Goal: Information Seeking & Learning: Learn about a topic

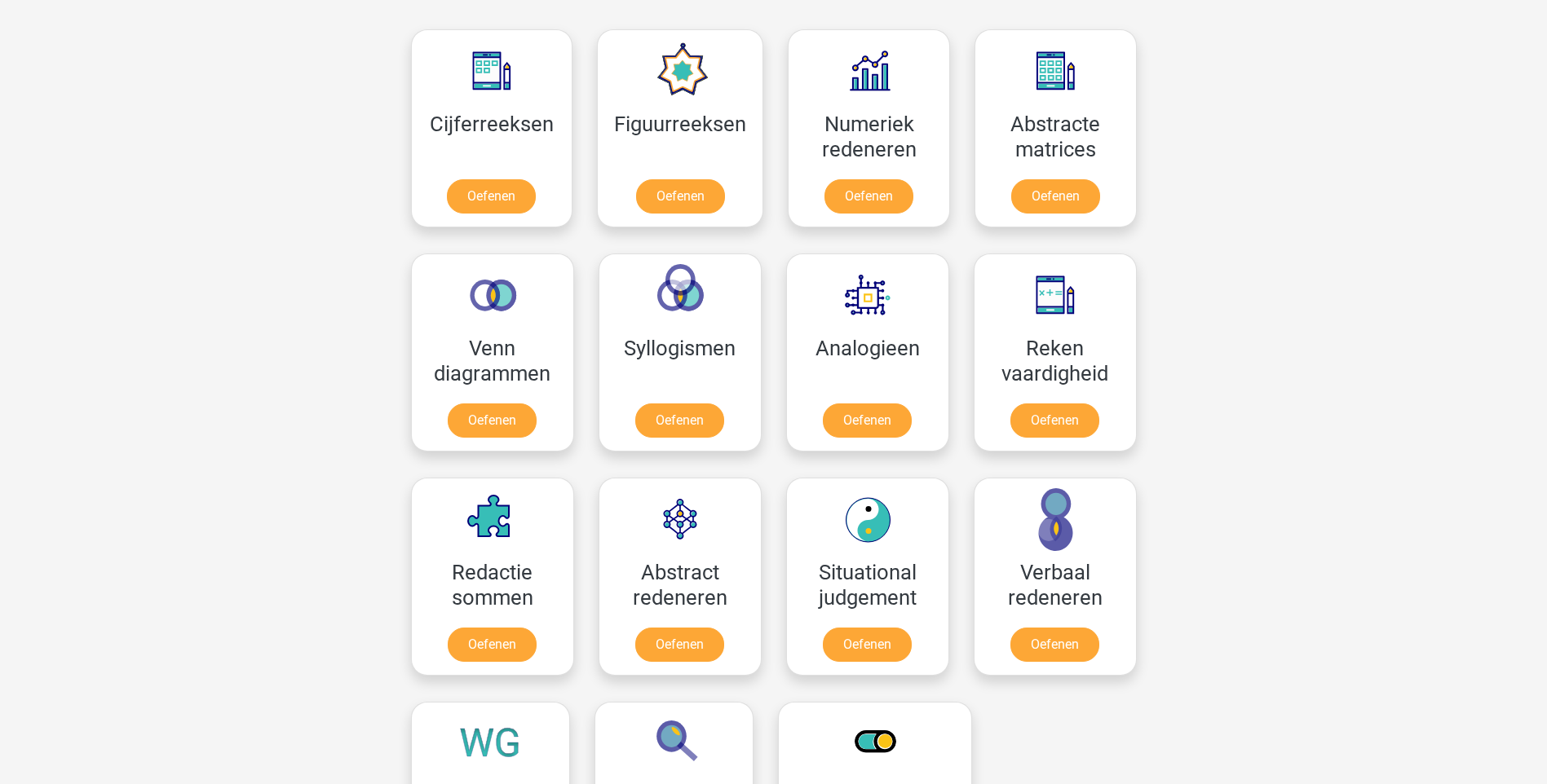
scroll to position [734, 0]
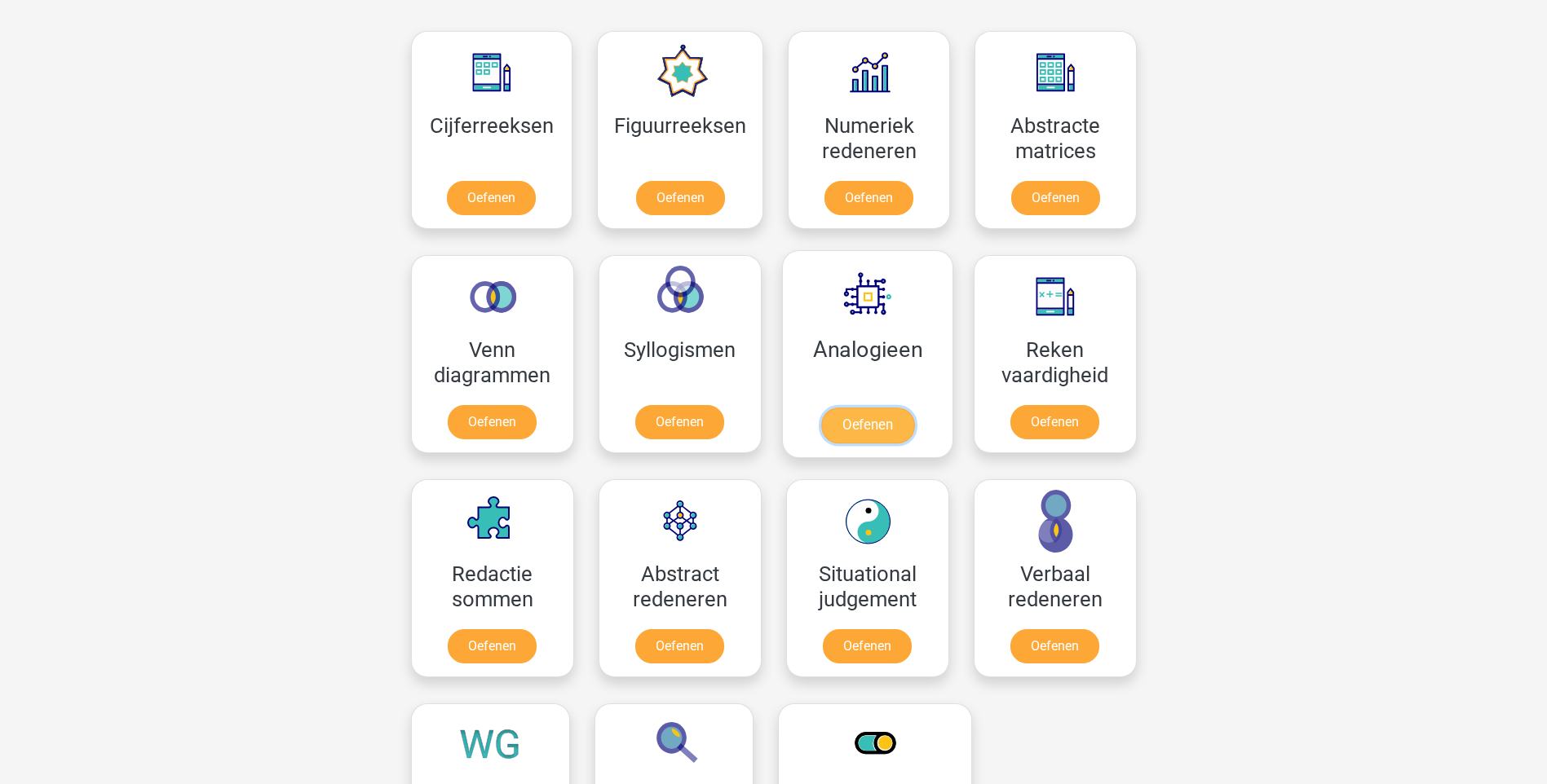
click at [864, 408] on link "Oefenen" at bounding box center [867, 425] width 93 height 36
click at [872, 408] on link "Oefenen" at bounding box center [867, 425] width 93 height 36
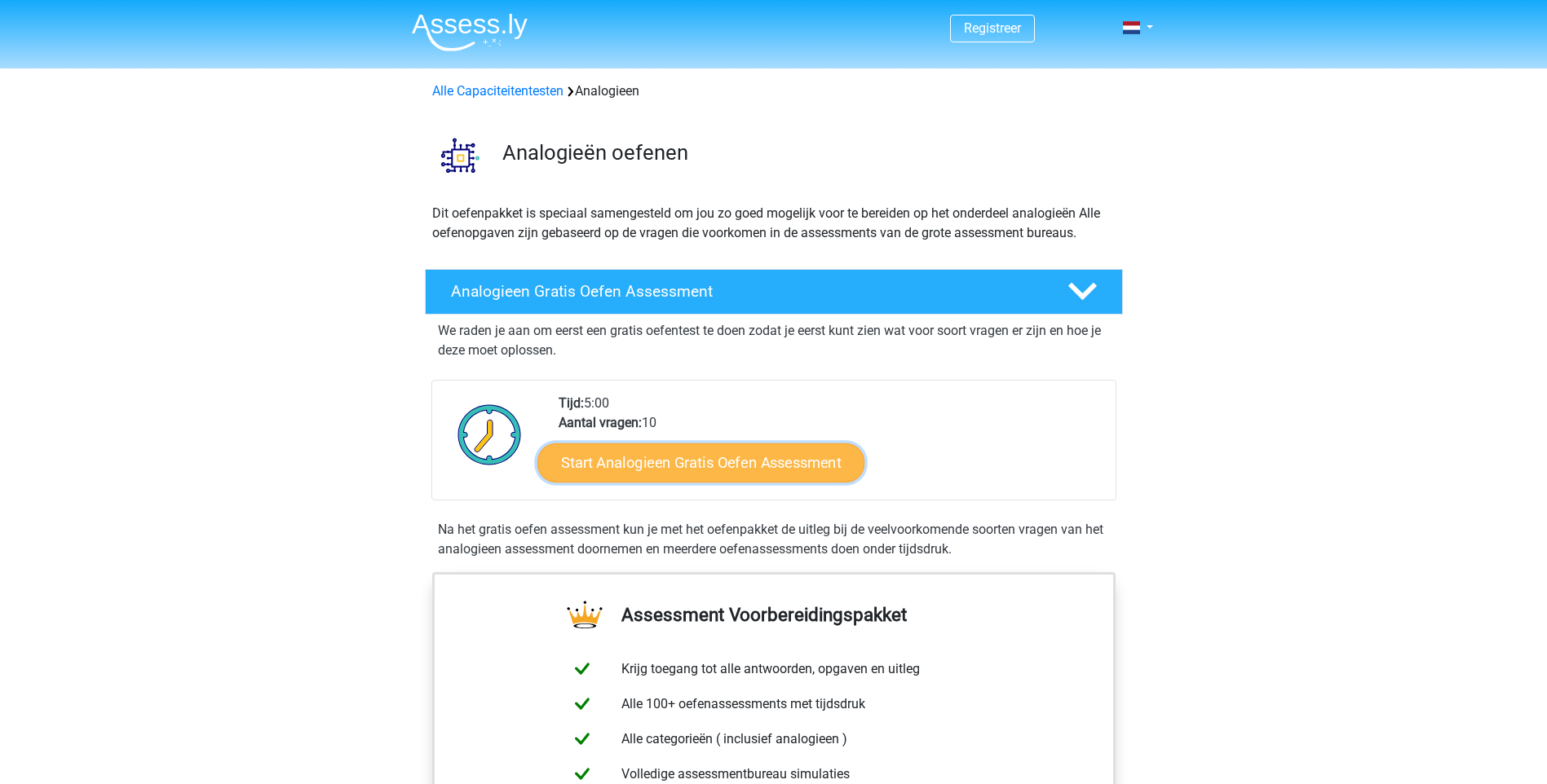
click at [714, 463] on link "Start Analogieen Gratis Oefen Assessment" at bounding box center [701, 463] width 327 height 39
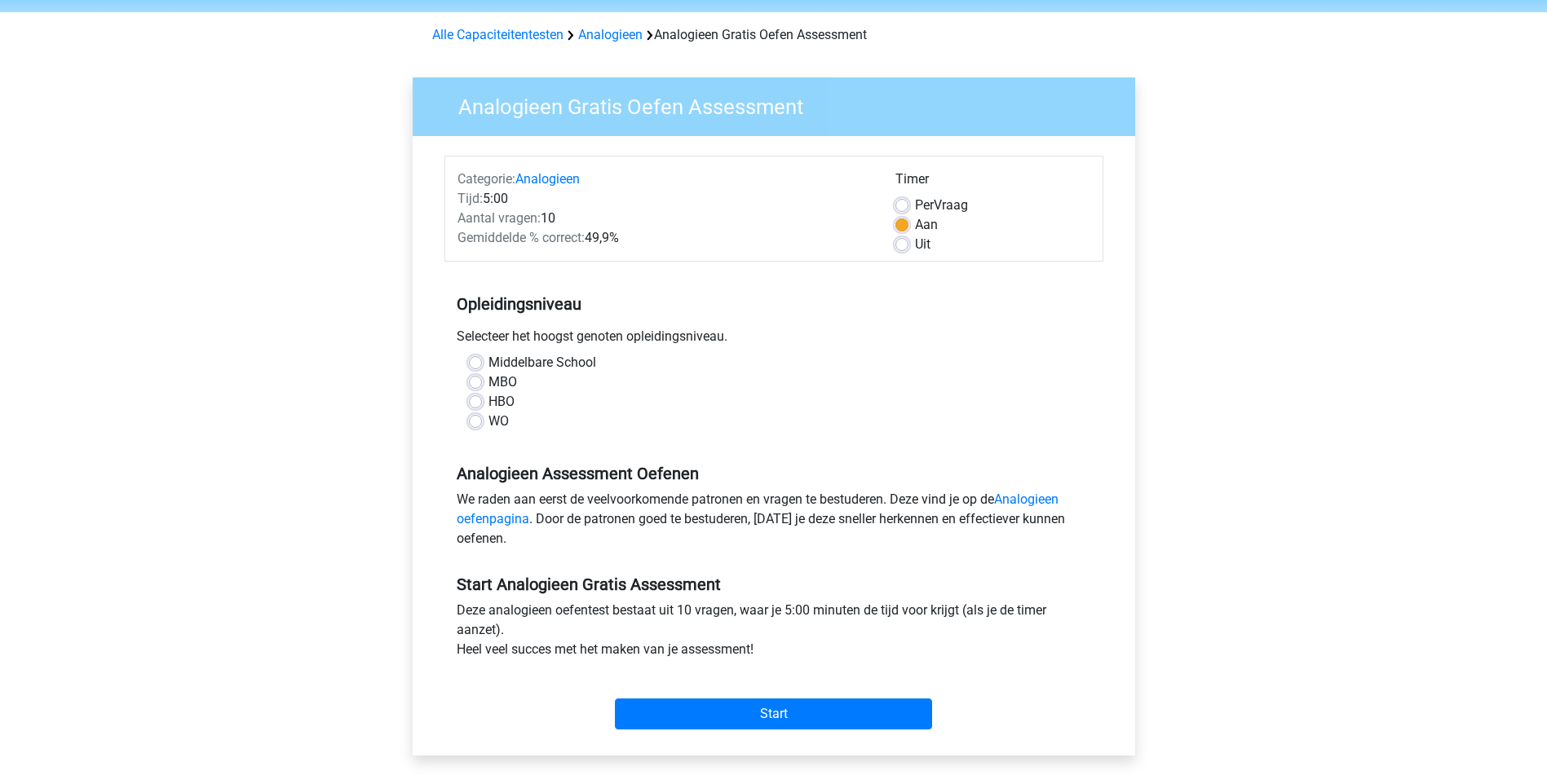
scroll to position [81, 0]
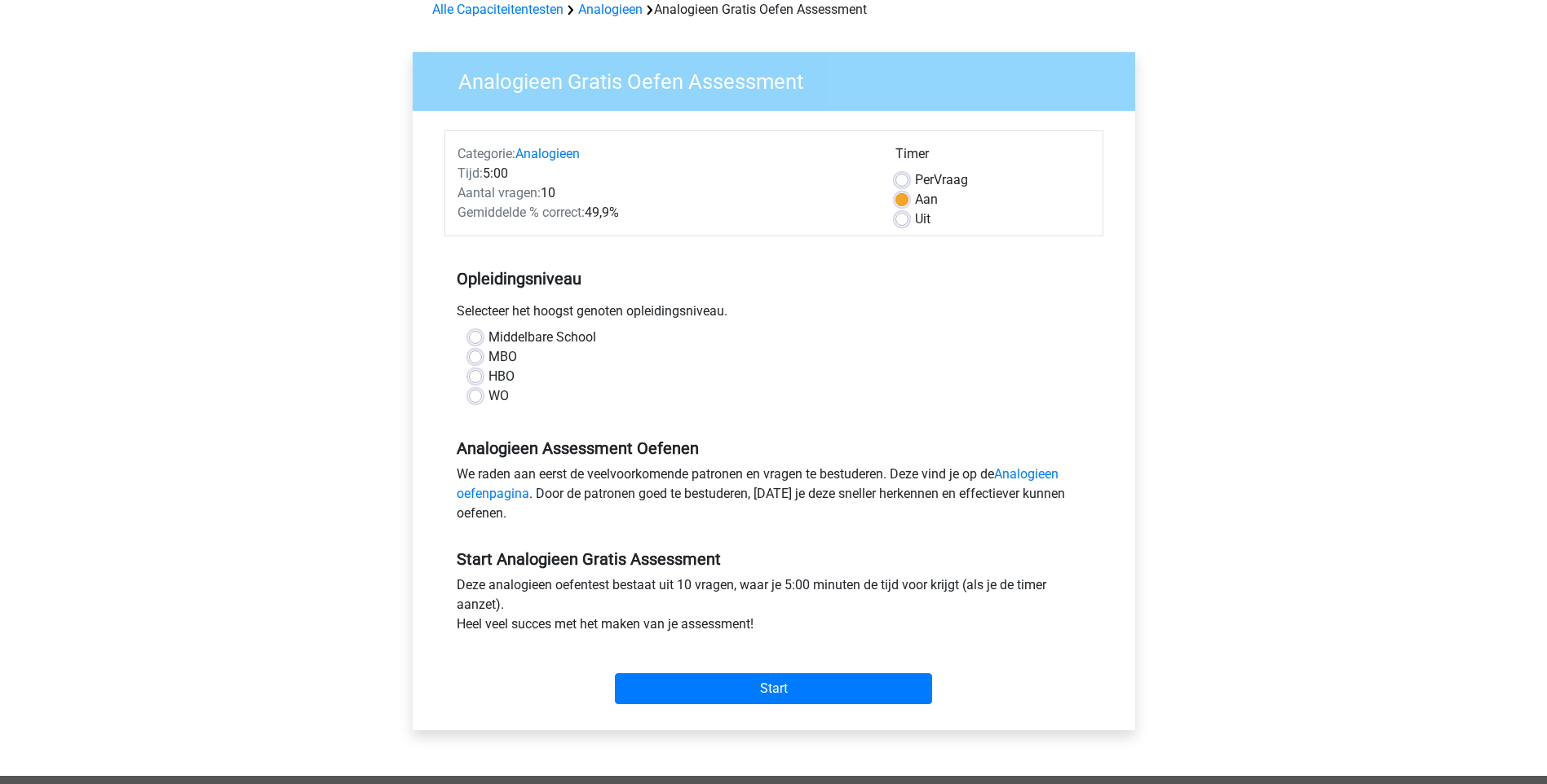
click at [916, 224] on label "Uit" at bounding box center [923, 220] width 16 height 20
click at [906, 224] on input "Uit" at bounding box center [902, 218] width 13 height 17
radio input "true"
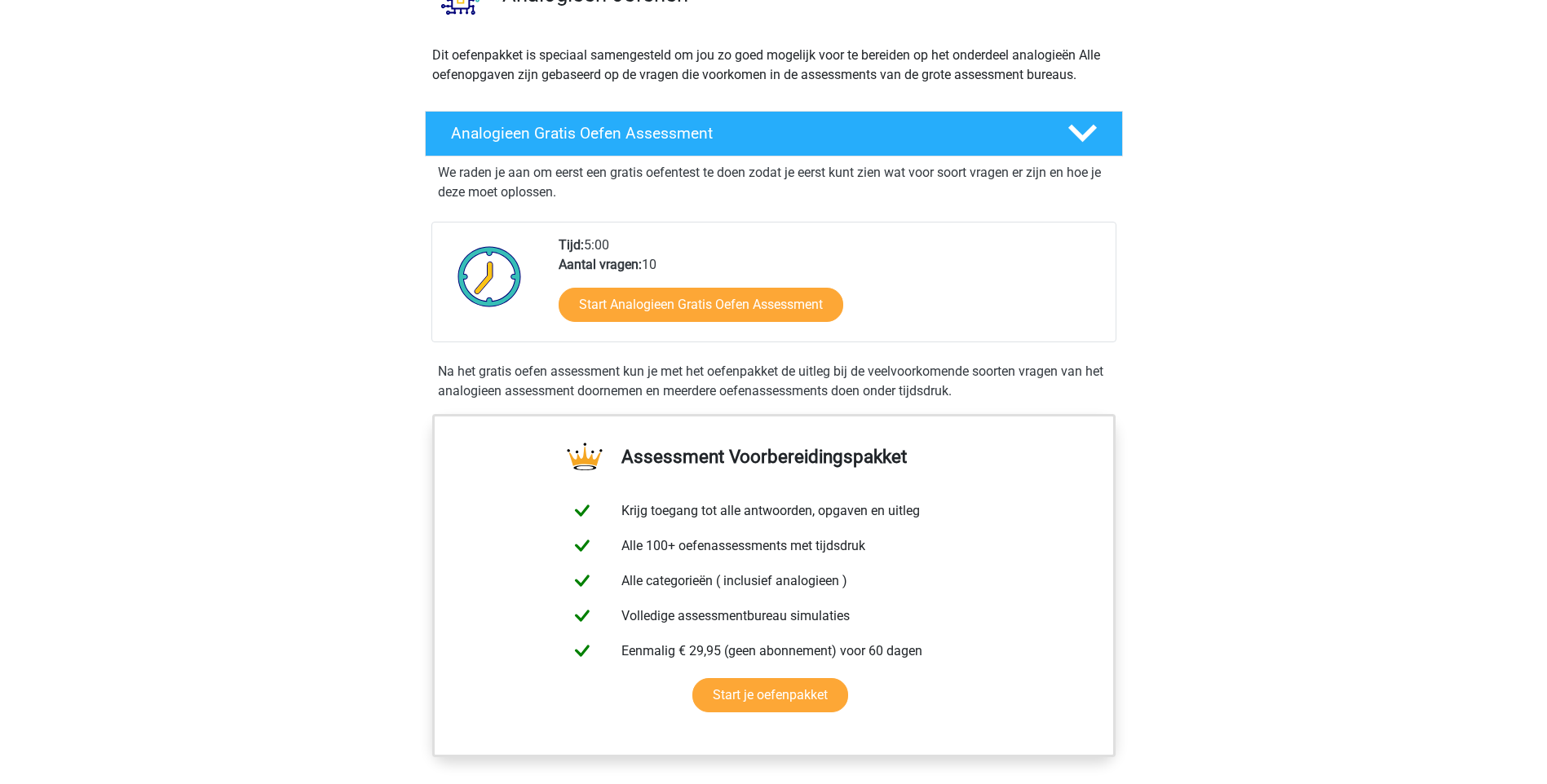
scroll to position [163, 0]
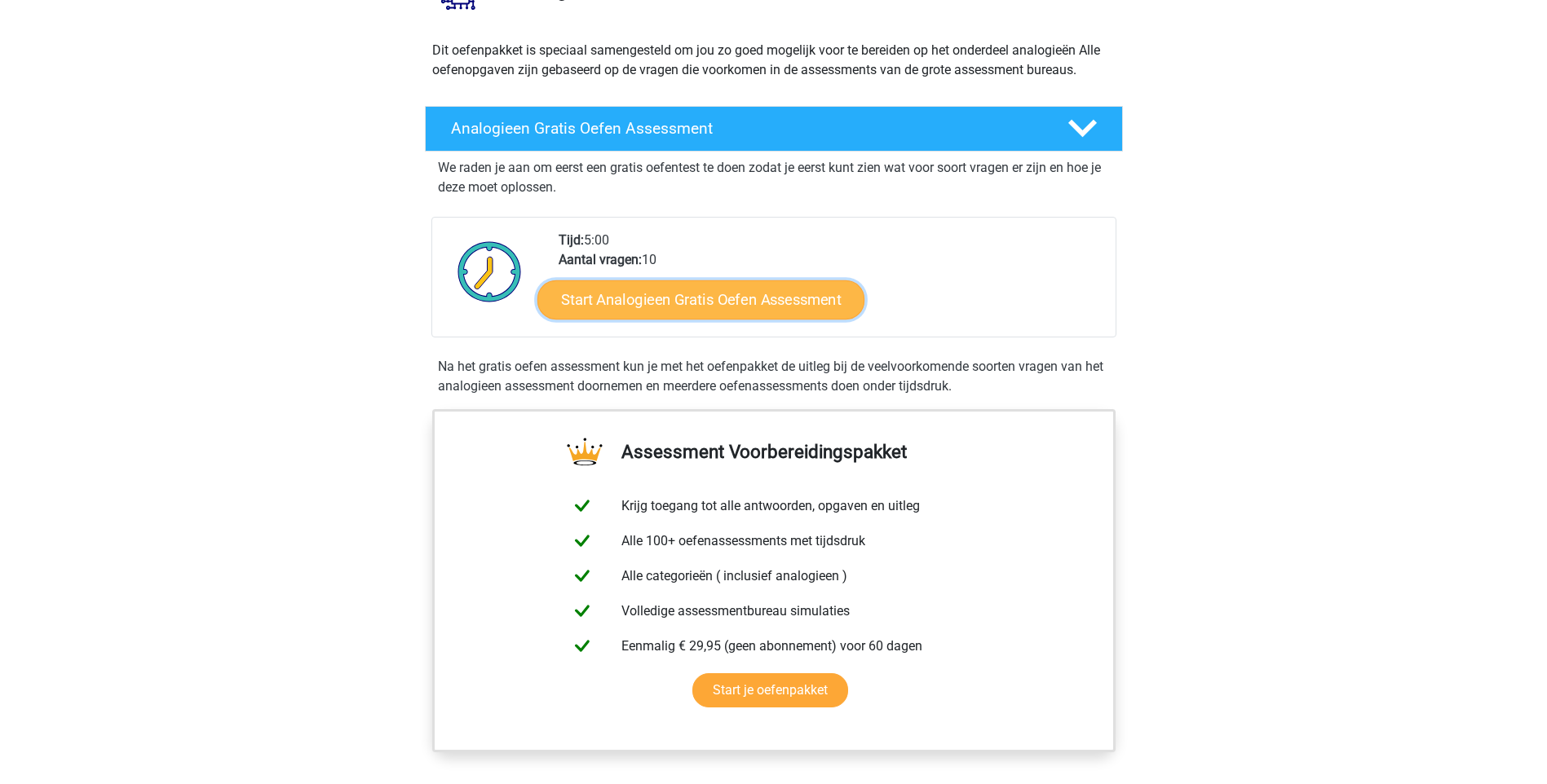
click at [682, 296] on link "Start Analogieen Gratis Oefen Assessment" at bounding box center [701, 299] width 327 height 39
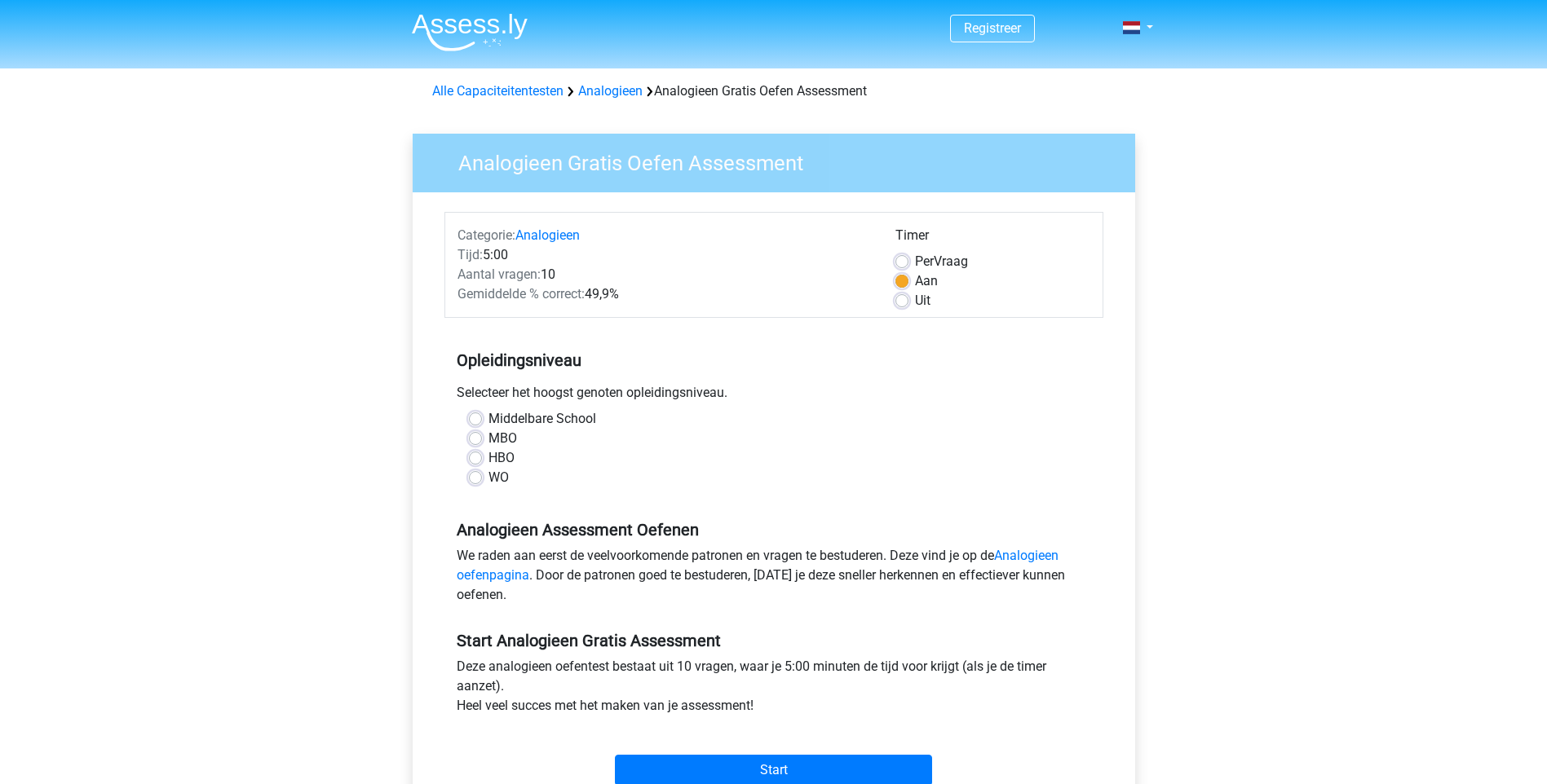
click at [488, 458] on label "HBO" at bounding box center [501, 459] width 26 height 20
click at [474, 458] on input "HBO" at bounding box center [474, 457] width 13 height 17
radio input "true"
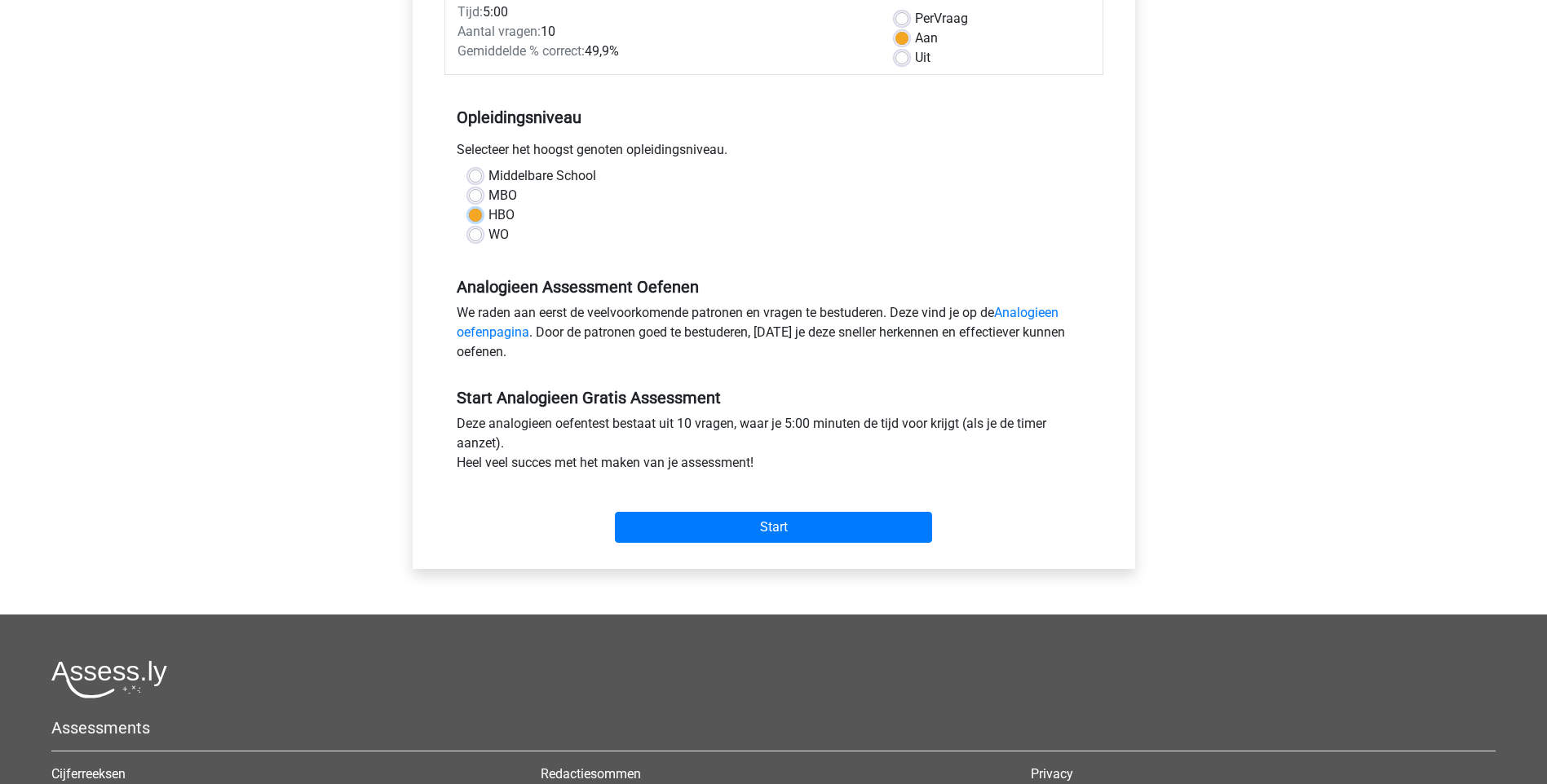
scroll to position [245, 0]
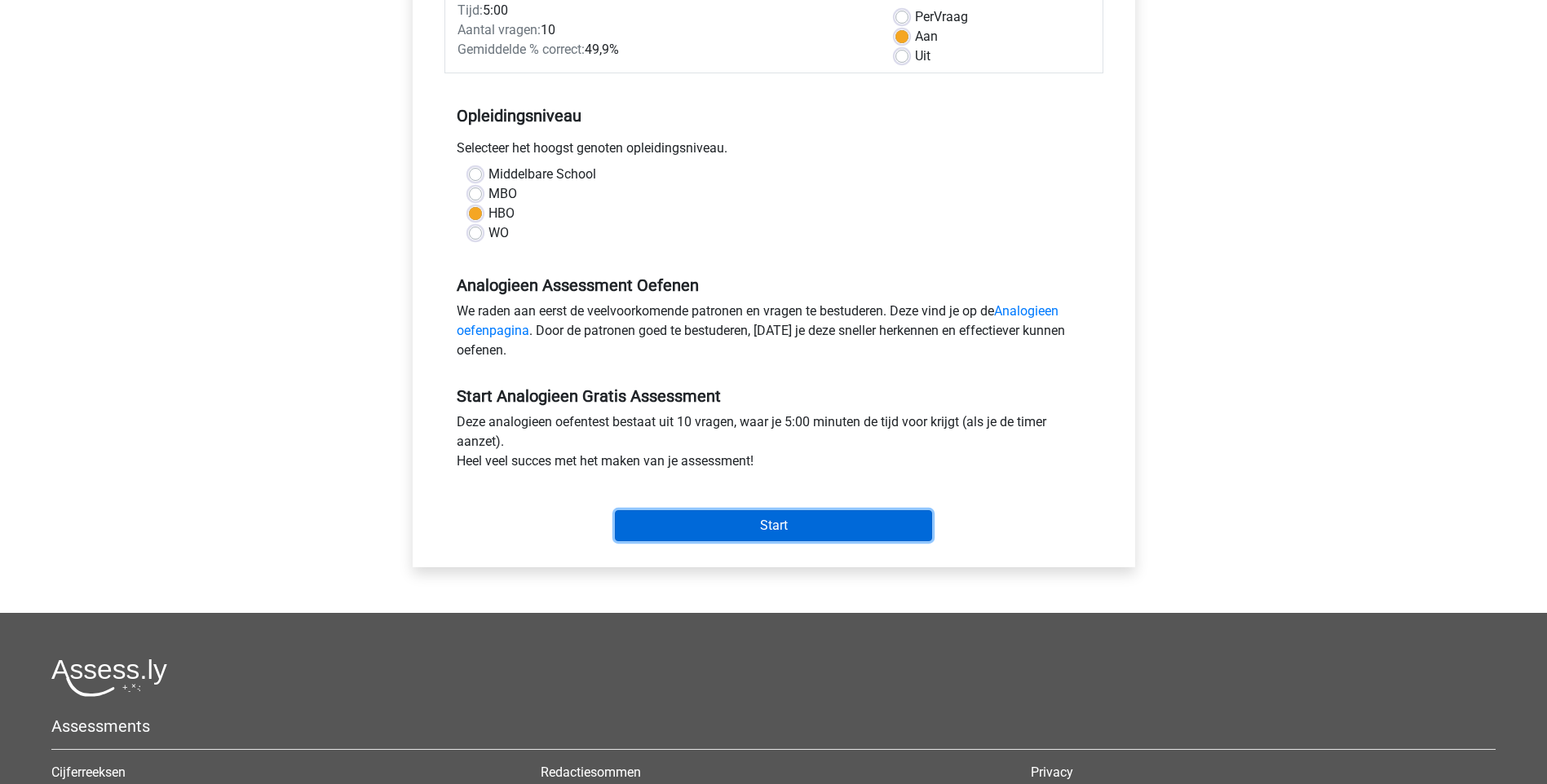
click at [799, 517] on input "Start" at bounding box center [774, 526] width 318 height 31
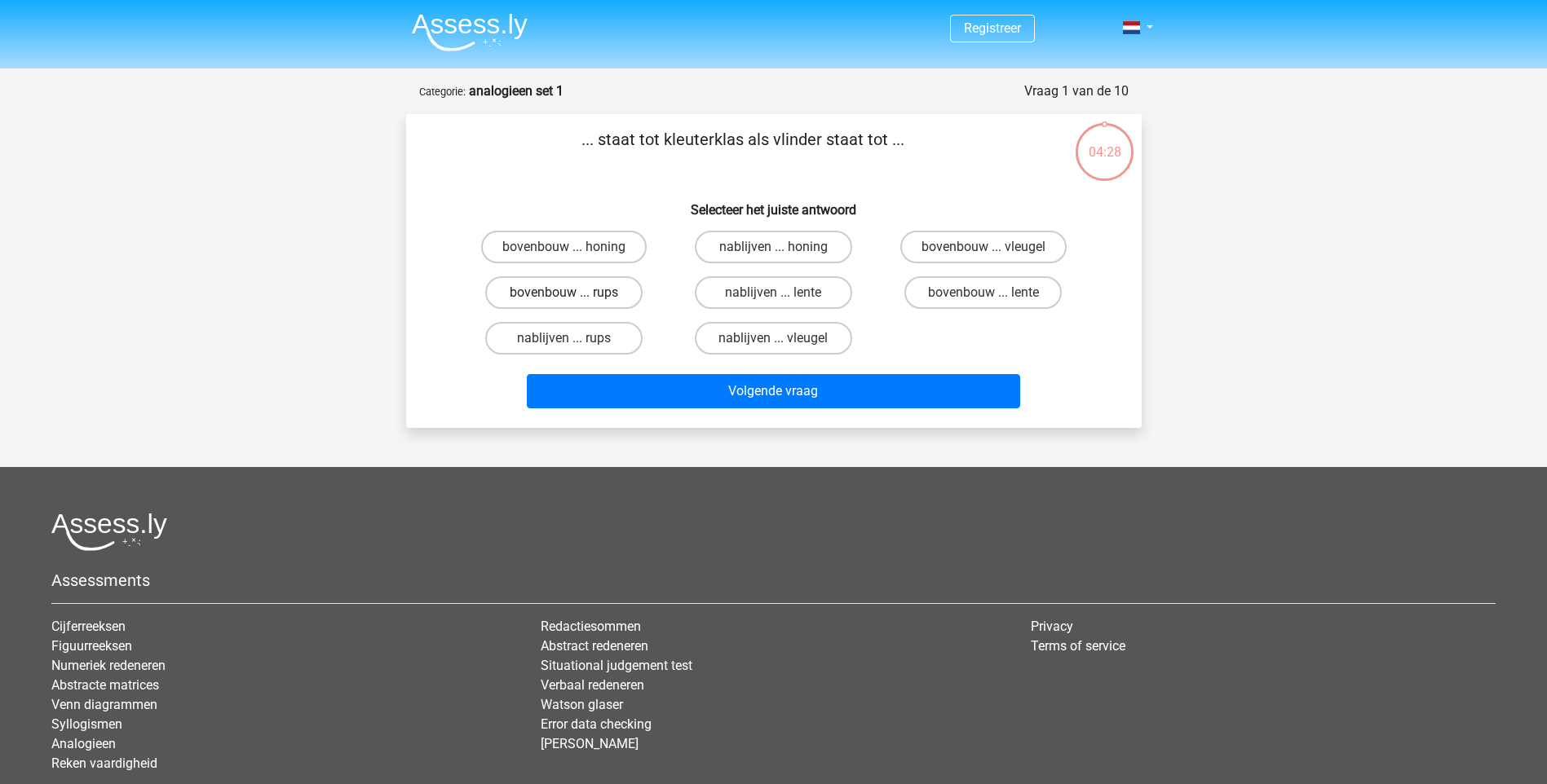
click at [558, 293] on label "bovenbouw ... rups" at bounding box center [564, 292] width 158 height 32
click at [564, 293] on input "bovenbouw ... rups" at bounding box center [569, 298] width 11 height 11
radio input "true"
click at [606, 342] on label "nablijven ... rups" at bounding box center [564, 338] width 158 height 32
click at [574, 342] on input "nablijven ... rups" at bounding box center [569, 343] width 11 height 11
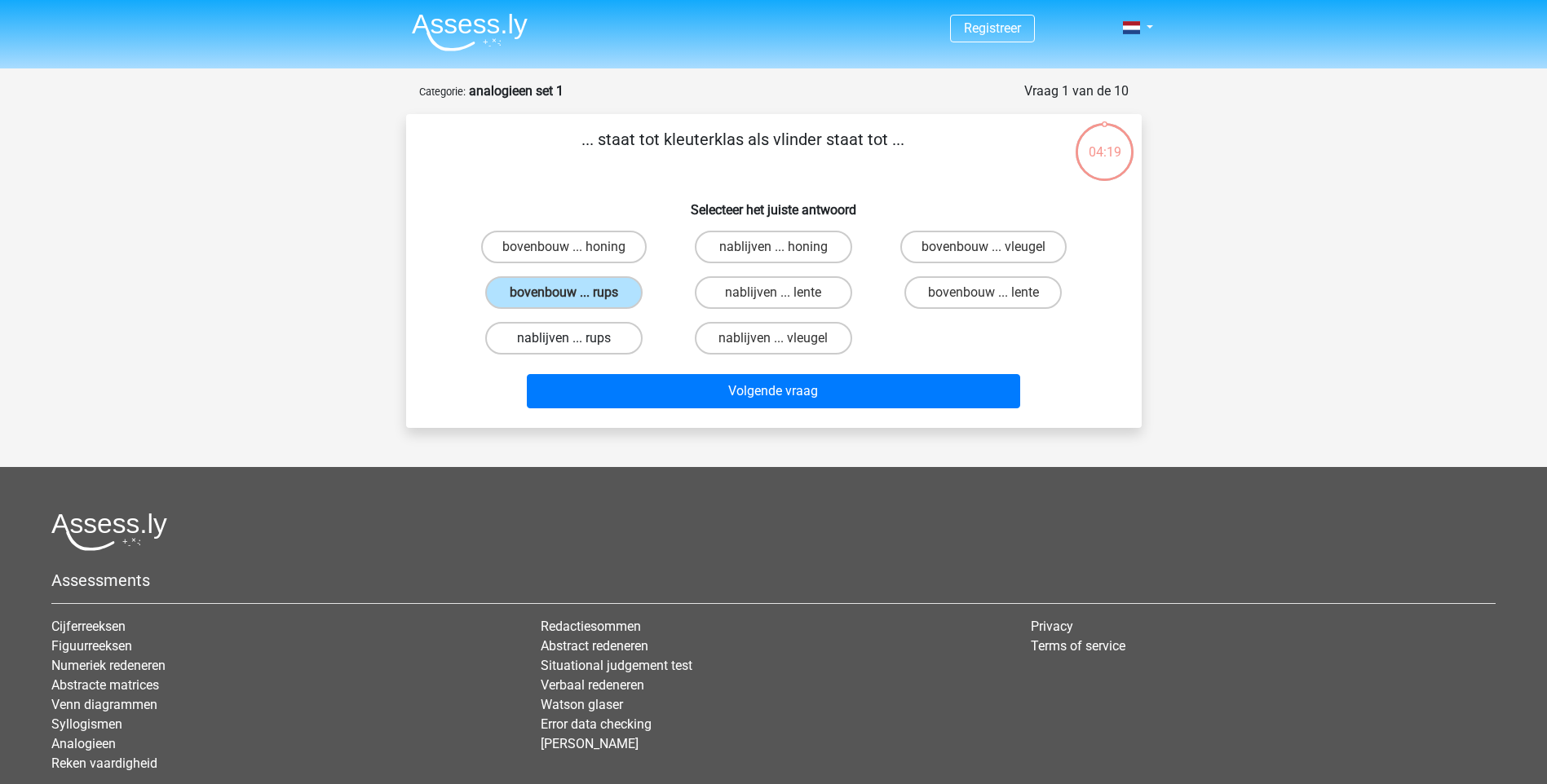
radio input "true"
click at [587, 289] on label "bovenbouw ... rups" at bounding box center [564, 292] width 158 height 32
click at [574, 293] on input "bovenbouw ... rups" at bounding box center [569, 298] width 11 height 11
radio input "true"
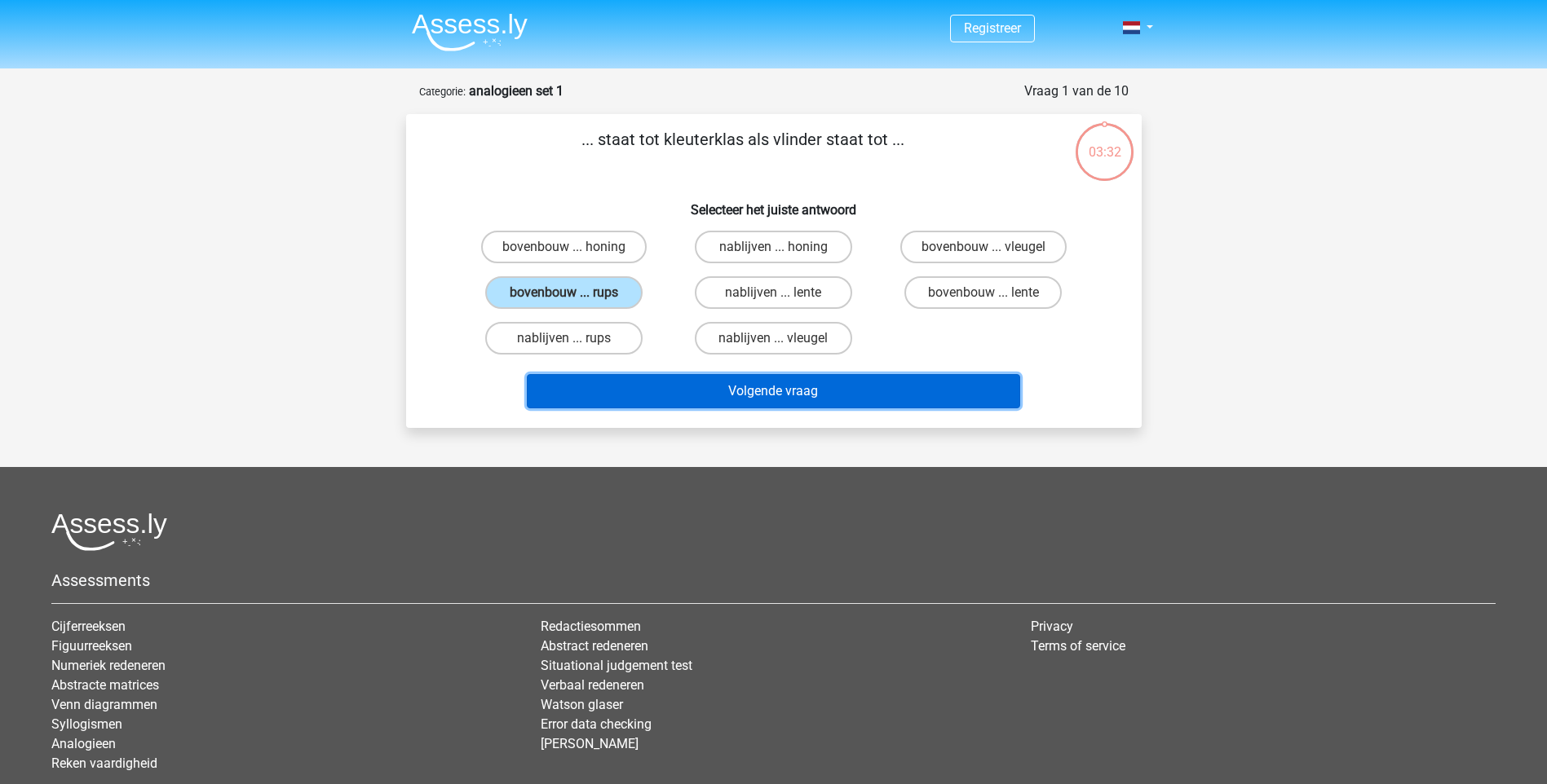
click at [812, 394] on button "Volgende vraag" at bounding box center [773, 391] width 493 height 34
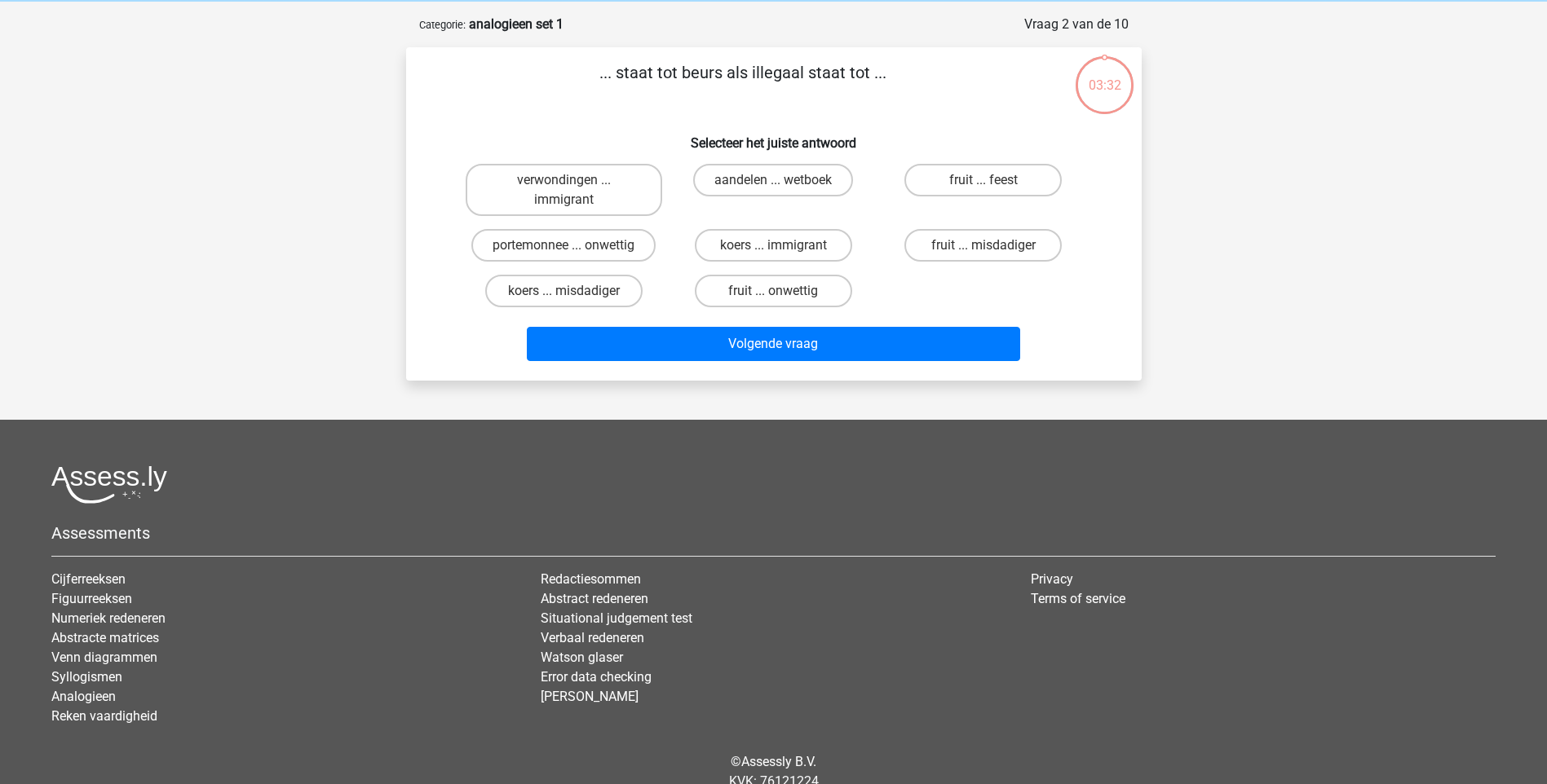
scroll to position [81, 0]
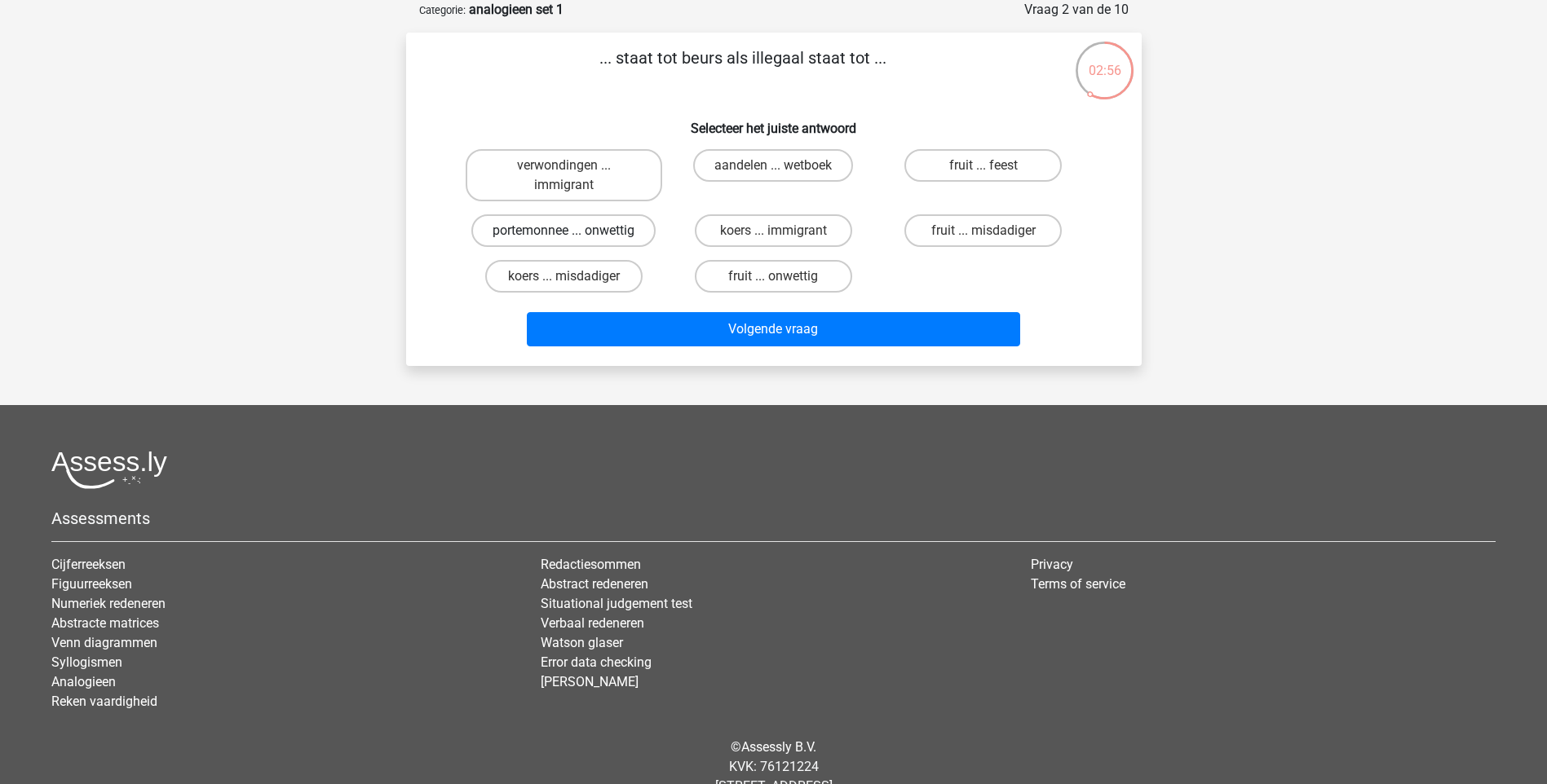
click at [577, 227] on label "portemonnee ... onwettig" at bounding box center [564, 230] width 184 height 32
click at [574, 230] on input "portemonnee ... onwettig" at bounding box center [569, 235] width 11 height 11
radio input "true"
click at [772, 165] on label "aandelen ... wetboek" at bounding box center [773, 165] width 160 height 32
click at [774, 166] on input "aandelen ... wetboek" at bounding box center [778, 171] width 11 height 11
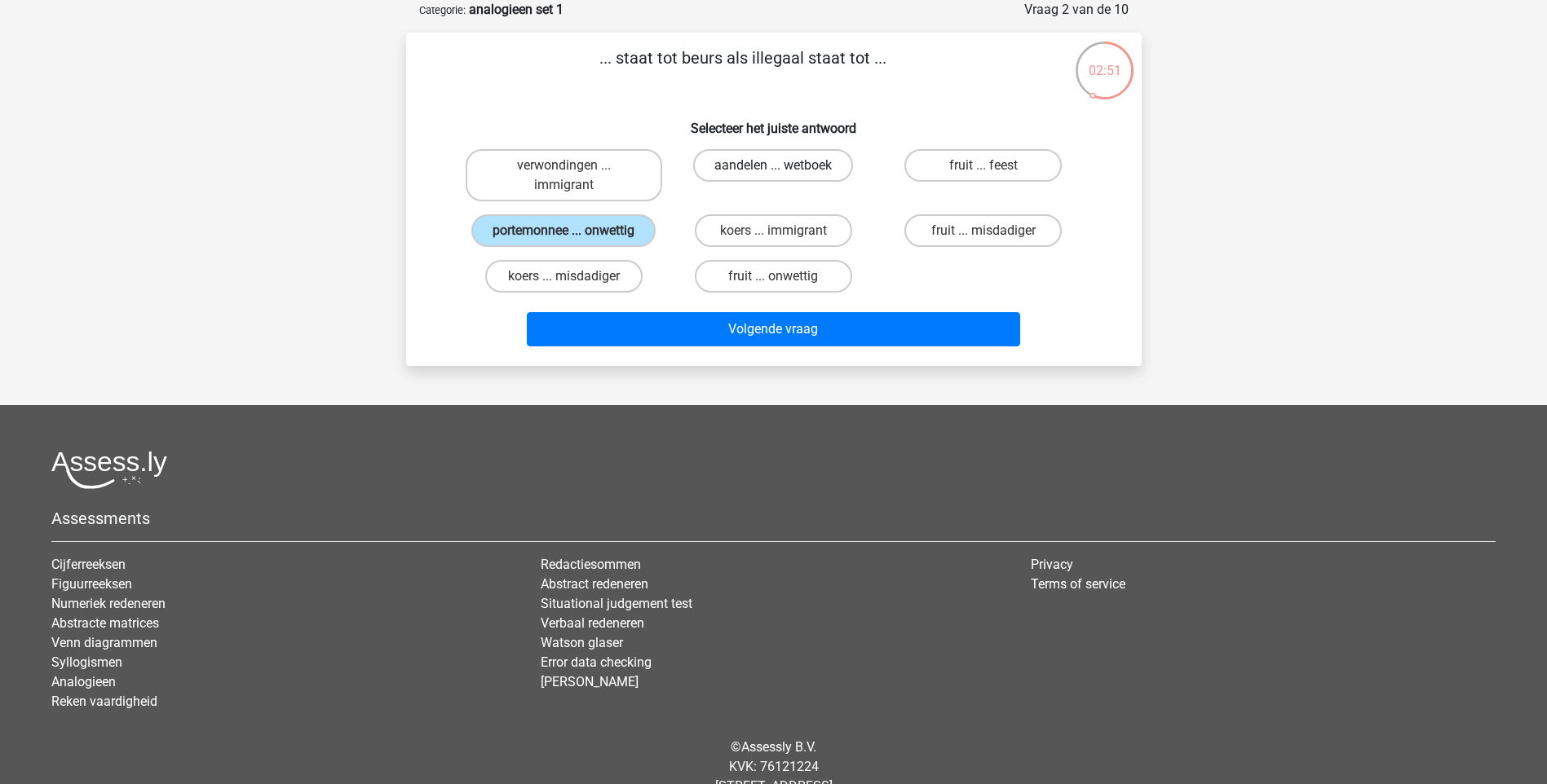
radio input "true"
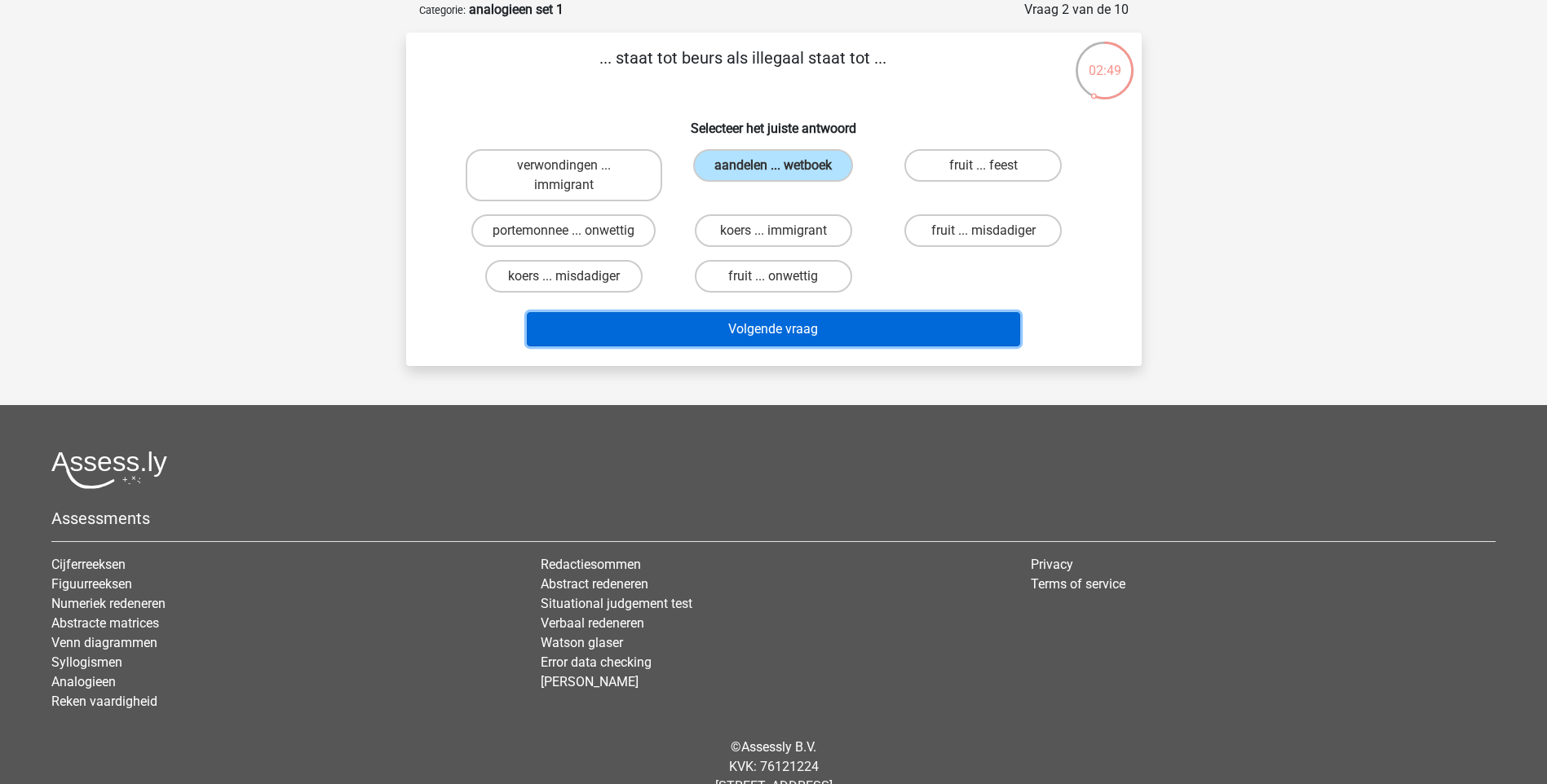
click at [823, 321] on button "Volgende vraag" at bounding box center [773, 329] width 493 height 34
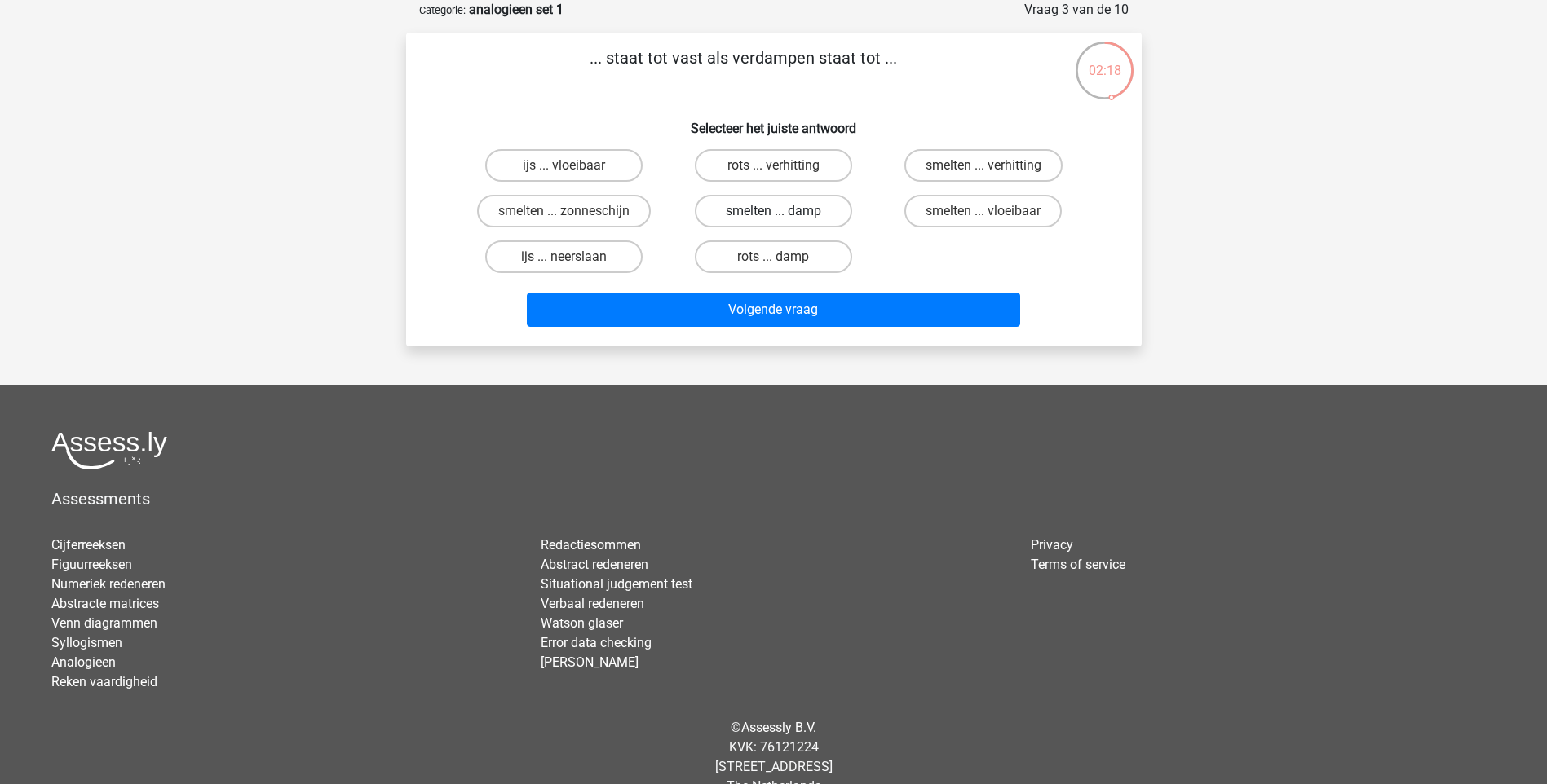
click at [758, 211] on label "smelten ... damp" at bounding box center [774, 211] width 158 height 32
click at [774, 211] on input "smelten ... damp" at bounding box center [778, 216] width 11 height 11
radio input "true"
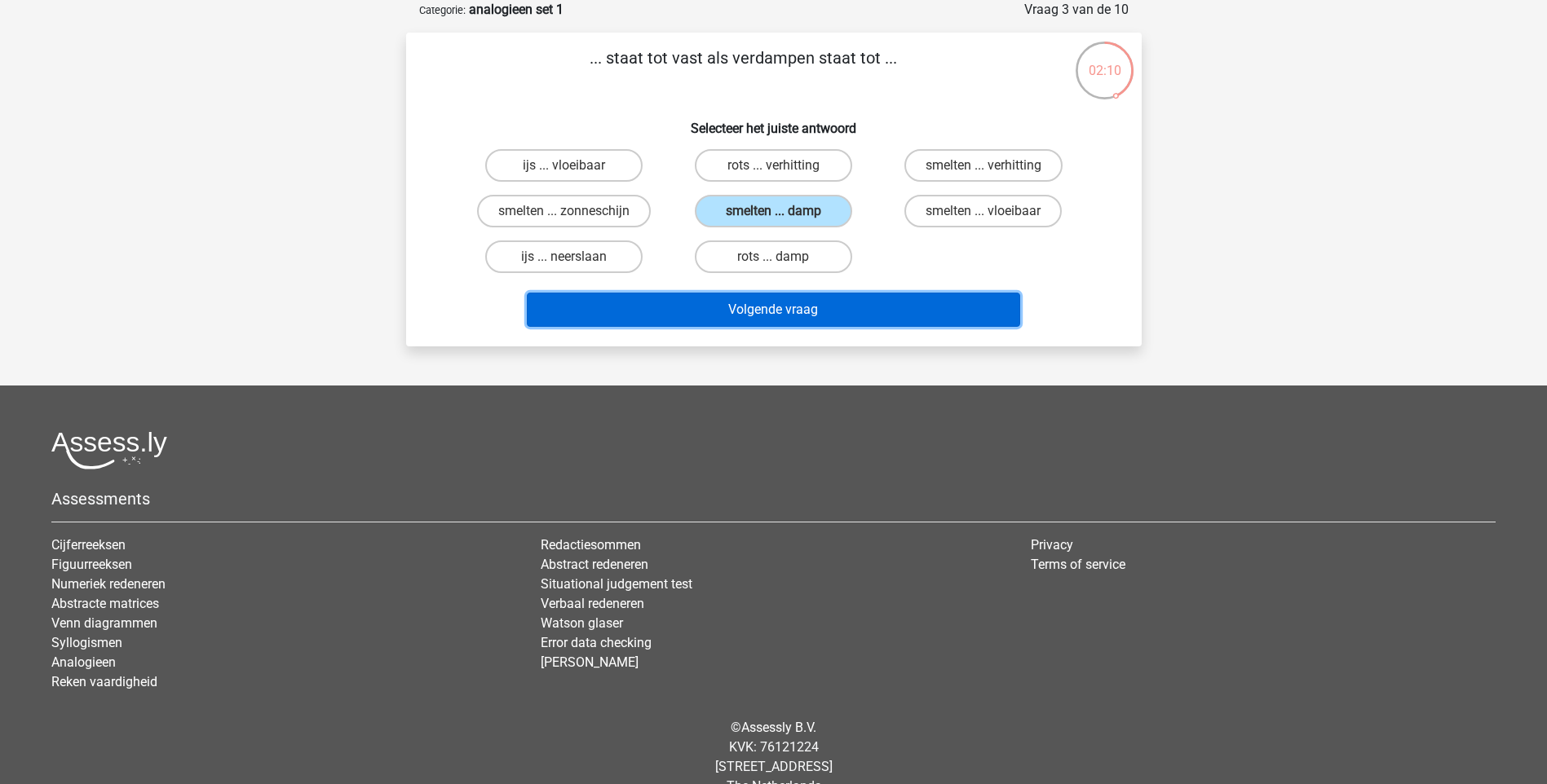
click at [814, 308] on button "Volgende vraag" at bounding box center [773, 310] width 493 height 34
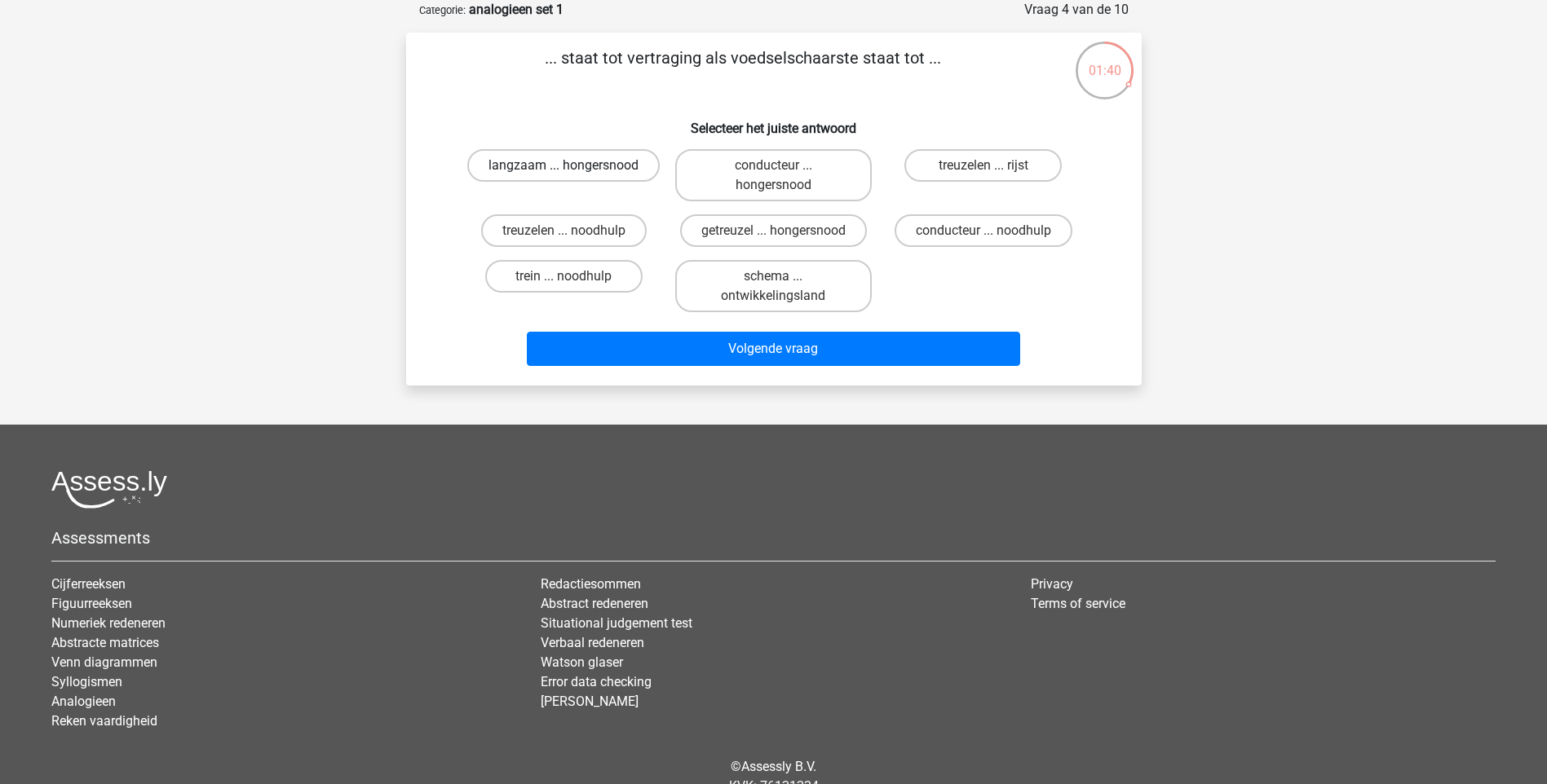
click at [595, 166] on label "langzaam ... hongersnood" at bounding box center [564, 165] width 192 height 32
click at [574, 166] on input "langzaam ... hongersnood" at bounding box center [569, 171] width 11 height 11
radio input "true"
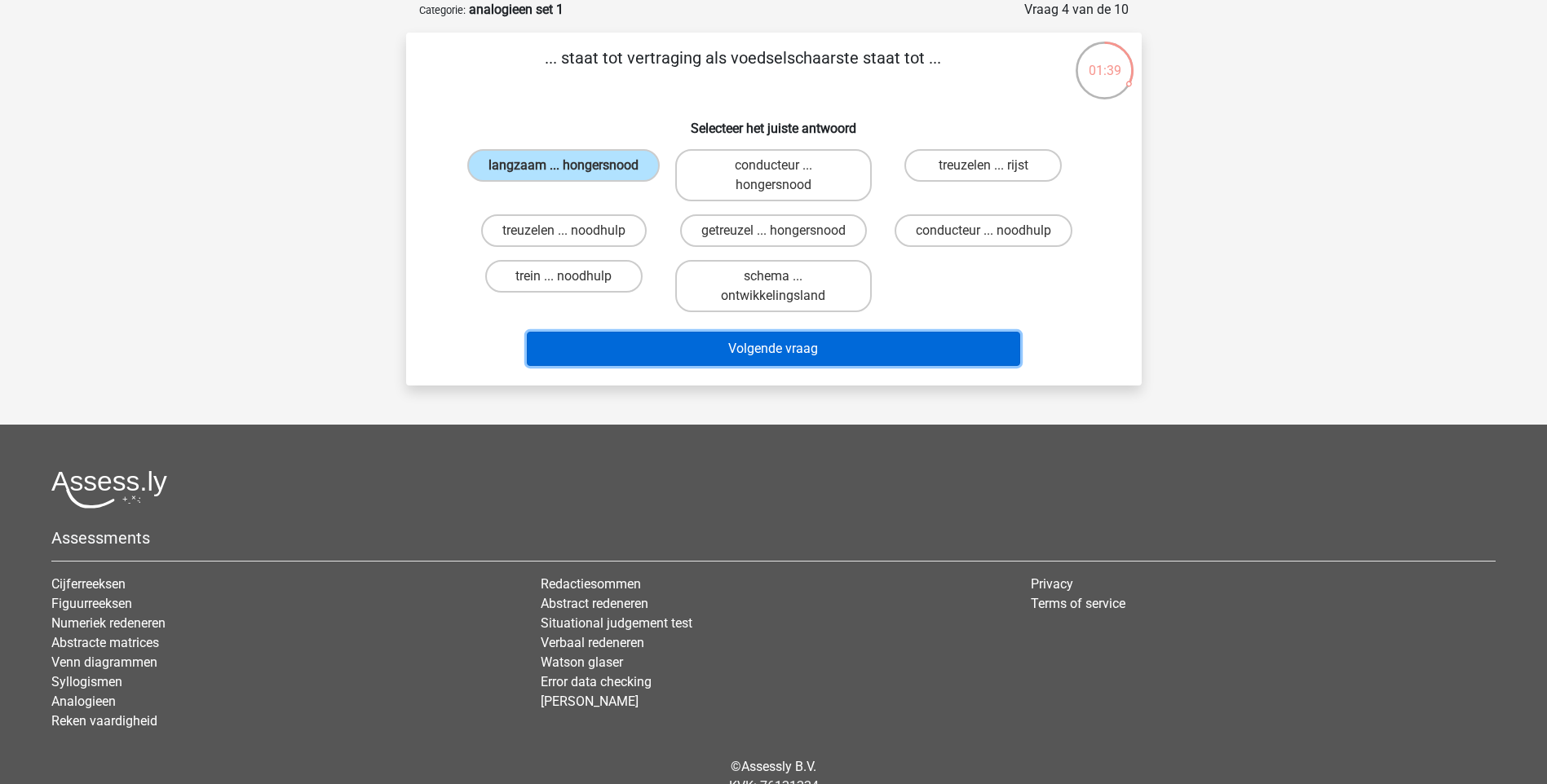
click at [837, 347] on button "Volgende vraag" at bounding box center [773, 349] width 493 height 34
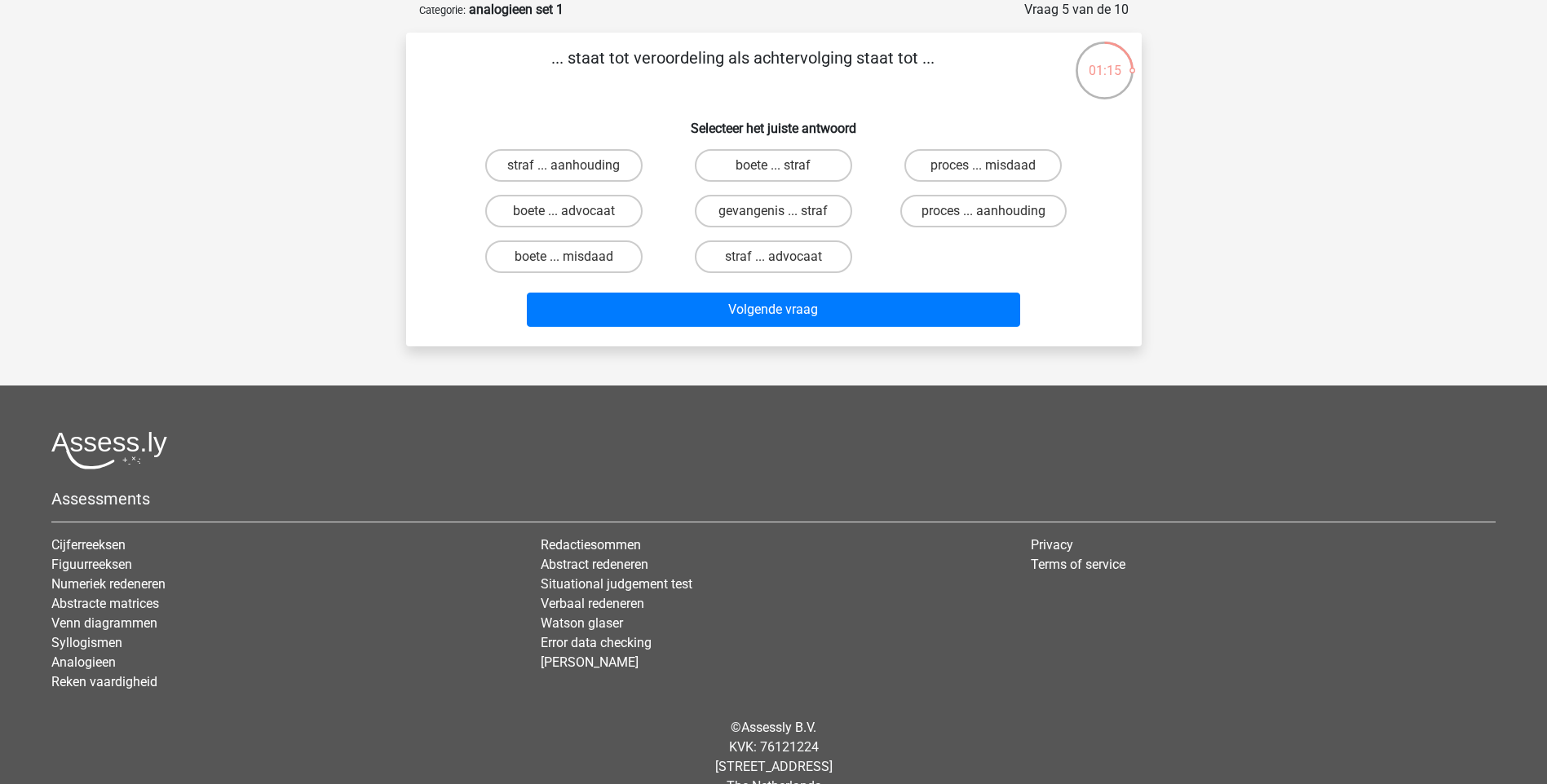
click at [993, 211] on input "proces ... aanhouding" at bounding box center [988, 216] width 11 height 11
radio input "true"
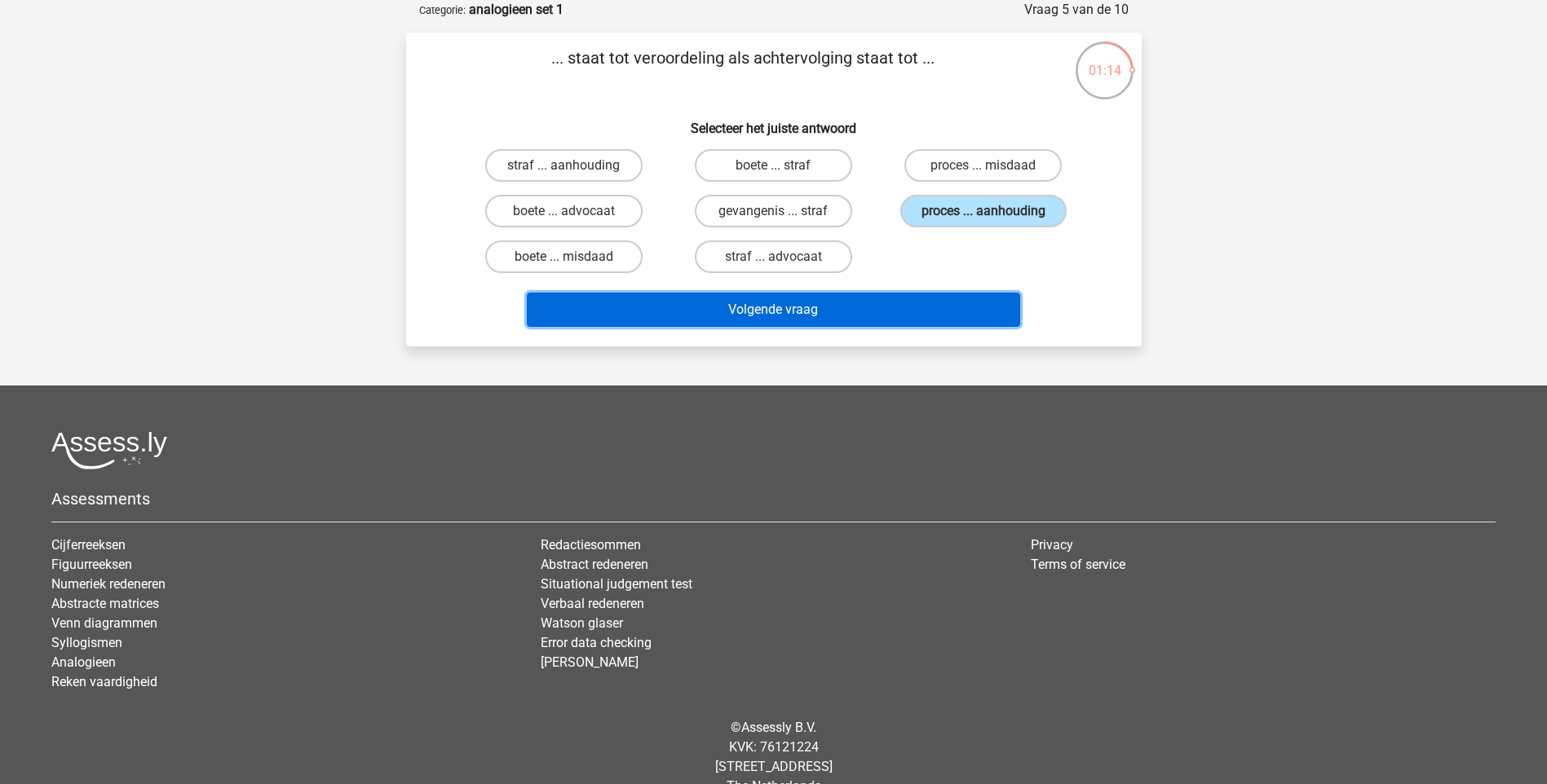
click at [782, 309] on button "Volgende vraag" at bounding box center [773, 310] width 493 height 34
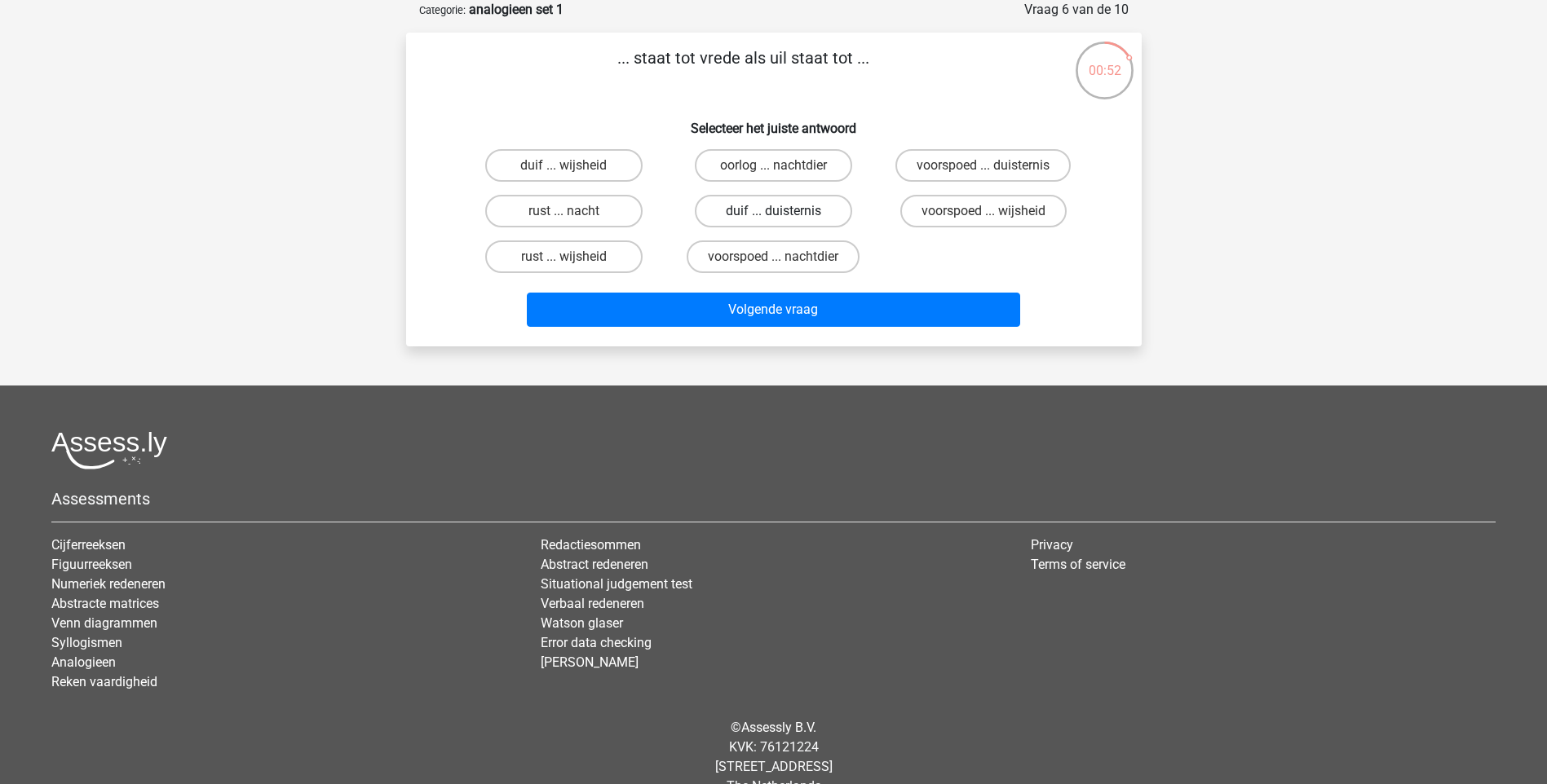
click at [804, 208] on label "duif ... duisternis" at bounding box center [774, 211] width 158 height 32
click at [784, 211] on input "duif ... duisternis" at bounding box center [778, 216] width 11 height 11
radio input "true"
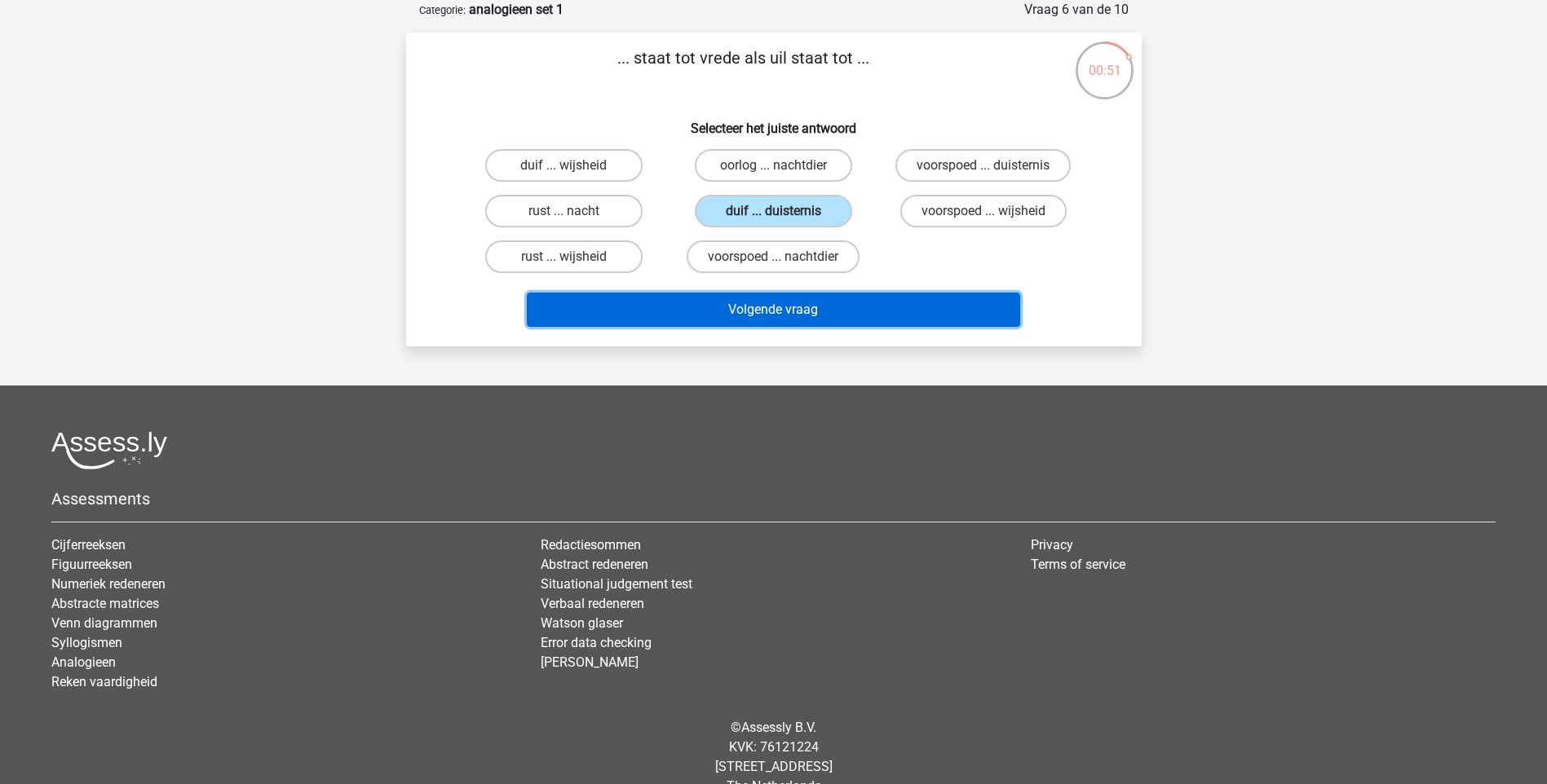
click at [762, 314] on button "Volgende vraag" at bounding box center [773, 310] width 493 height 34
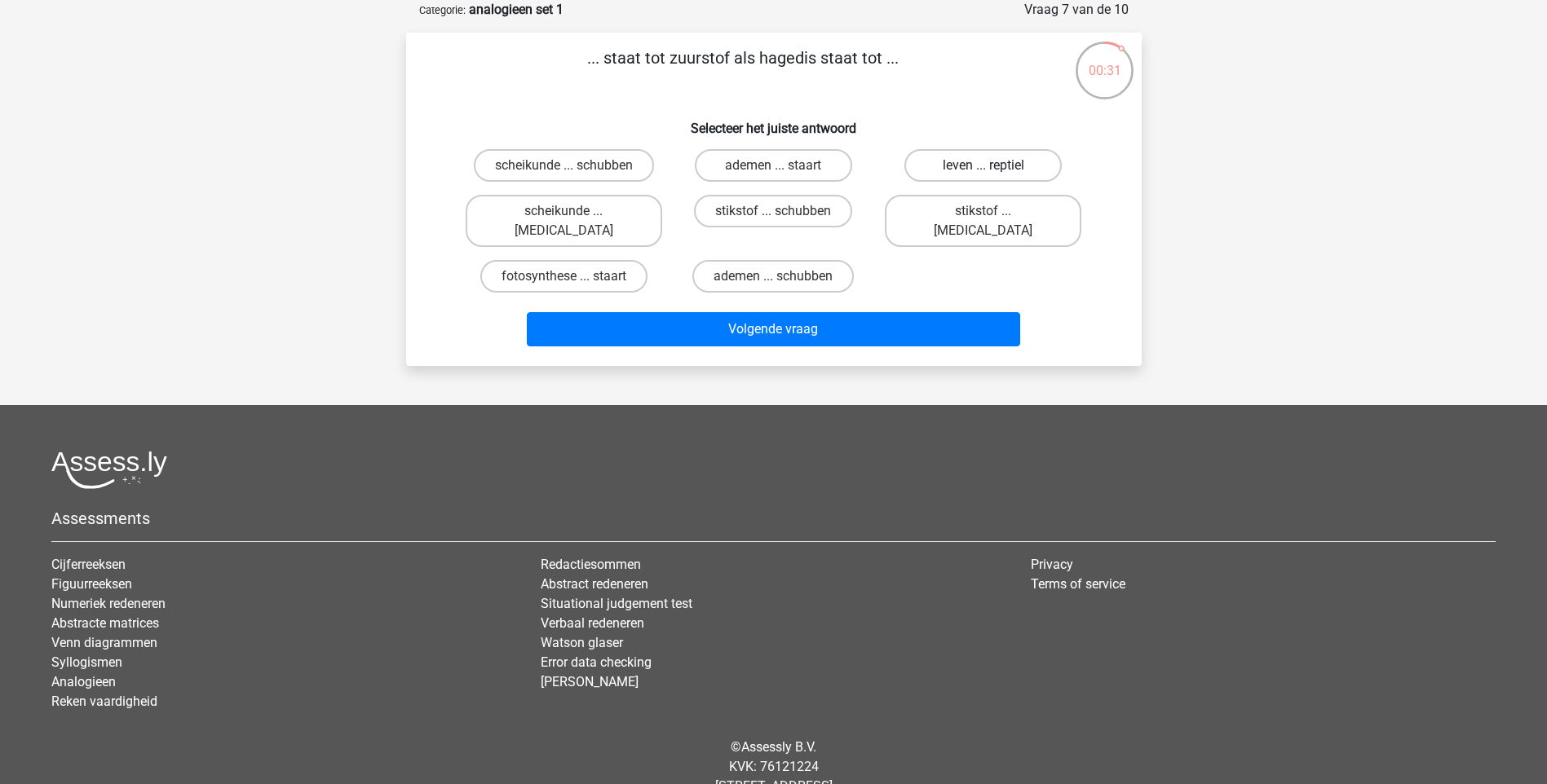
click at [1029, 163] on label "leven ... reptiel" at bounding box center [983, 165] width 158 height 32
click at [994, 166] on input "leven ... reptiel" at bounding box center [988, 171] width 11 height 11
radio input "true"
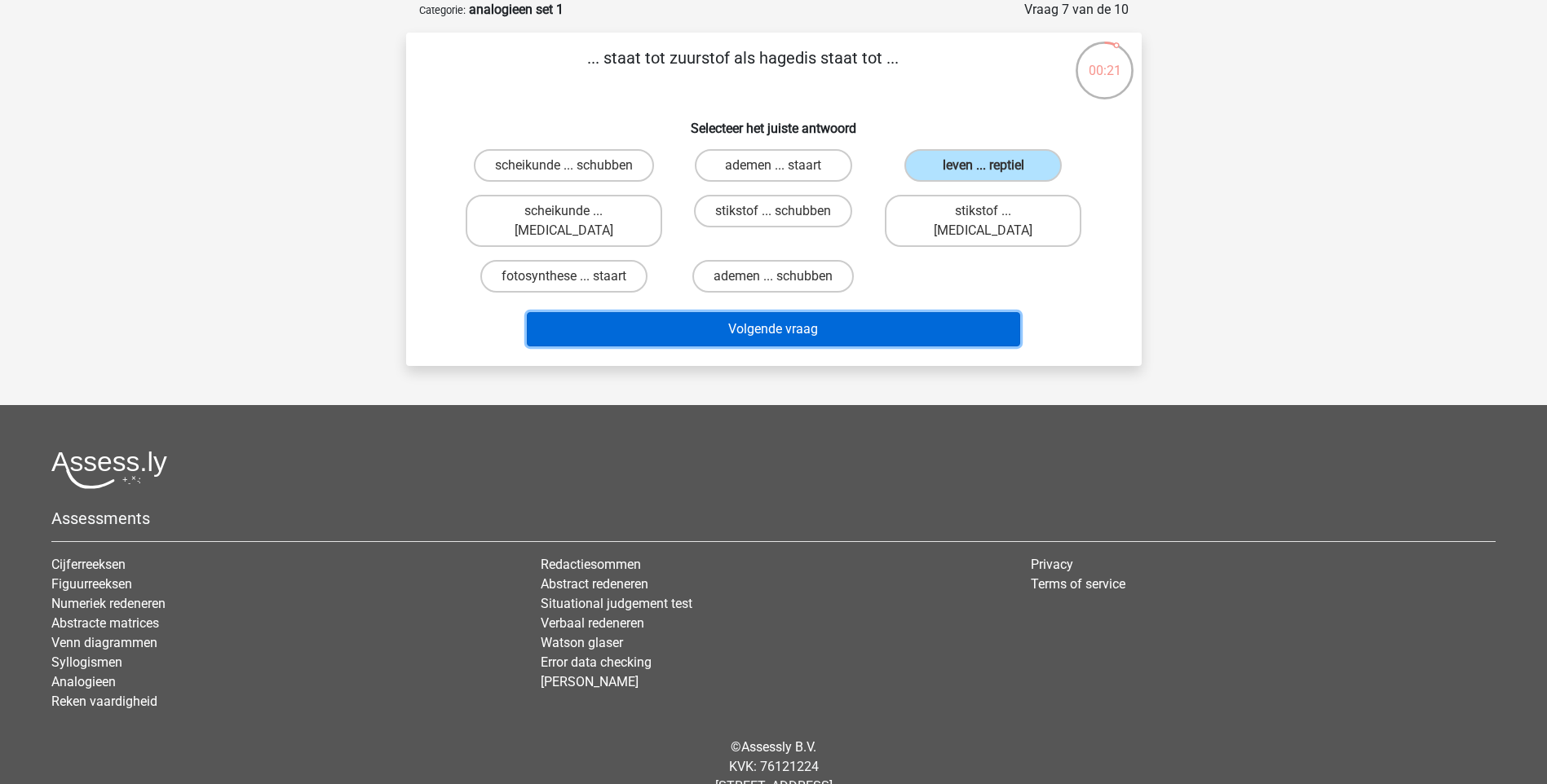
click at [819, 313] on button "Volgende vraag" at bounding box center [773, 329] width 493 height 34
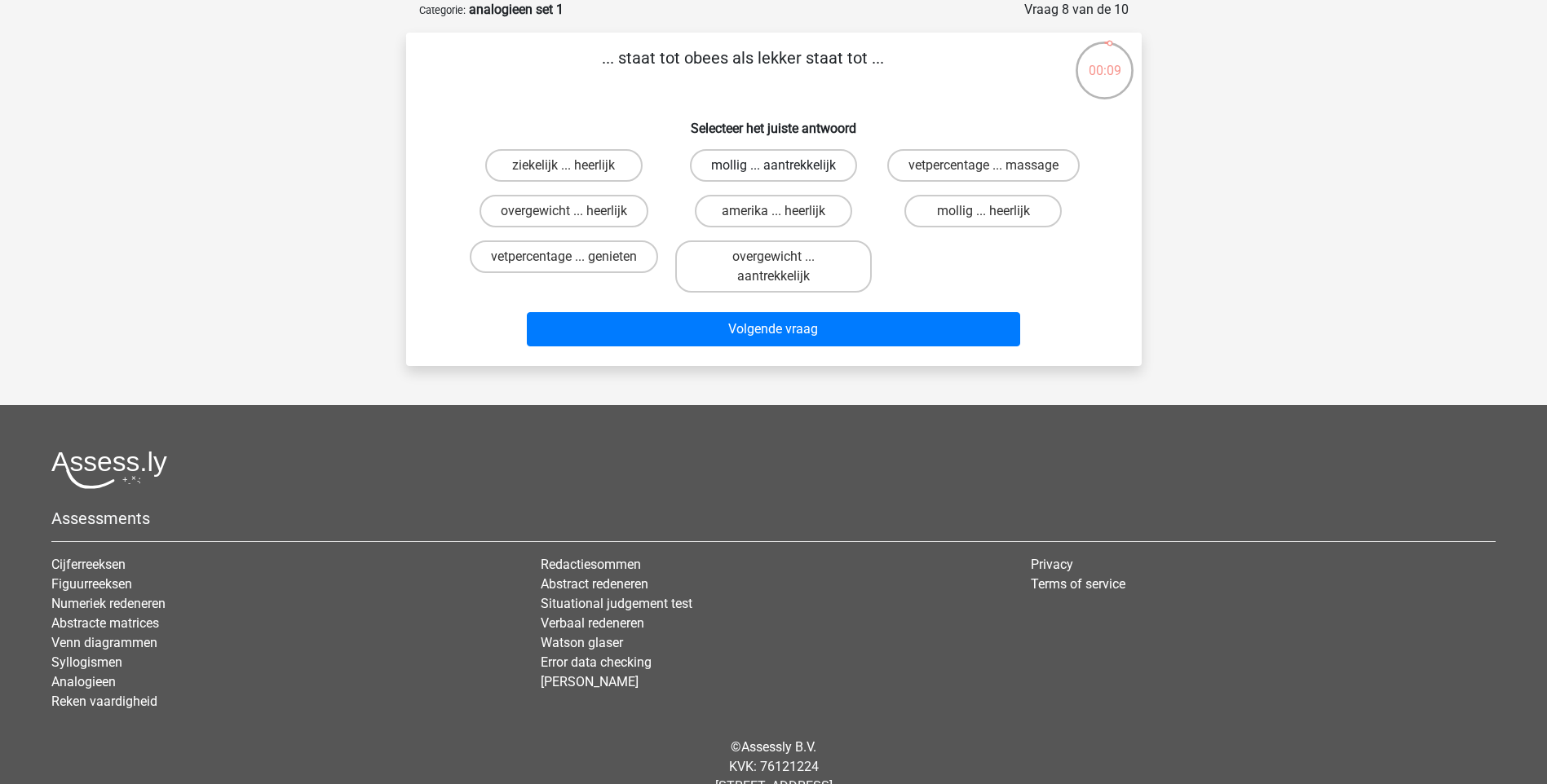
click at [759, 166] on label "mollig ... aantrekkelijk" at bounding box center [774, 165] width 168 height 32
click at [774, 166] on input "mollig ... aantrekkelijk" at bounding box center [778, 171] width 11 height 11
radio input "true"
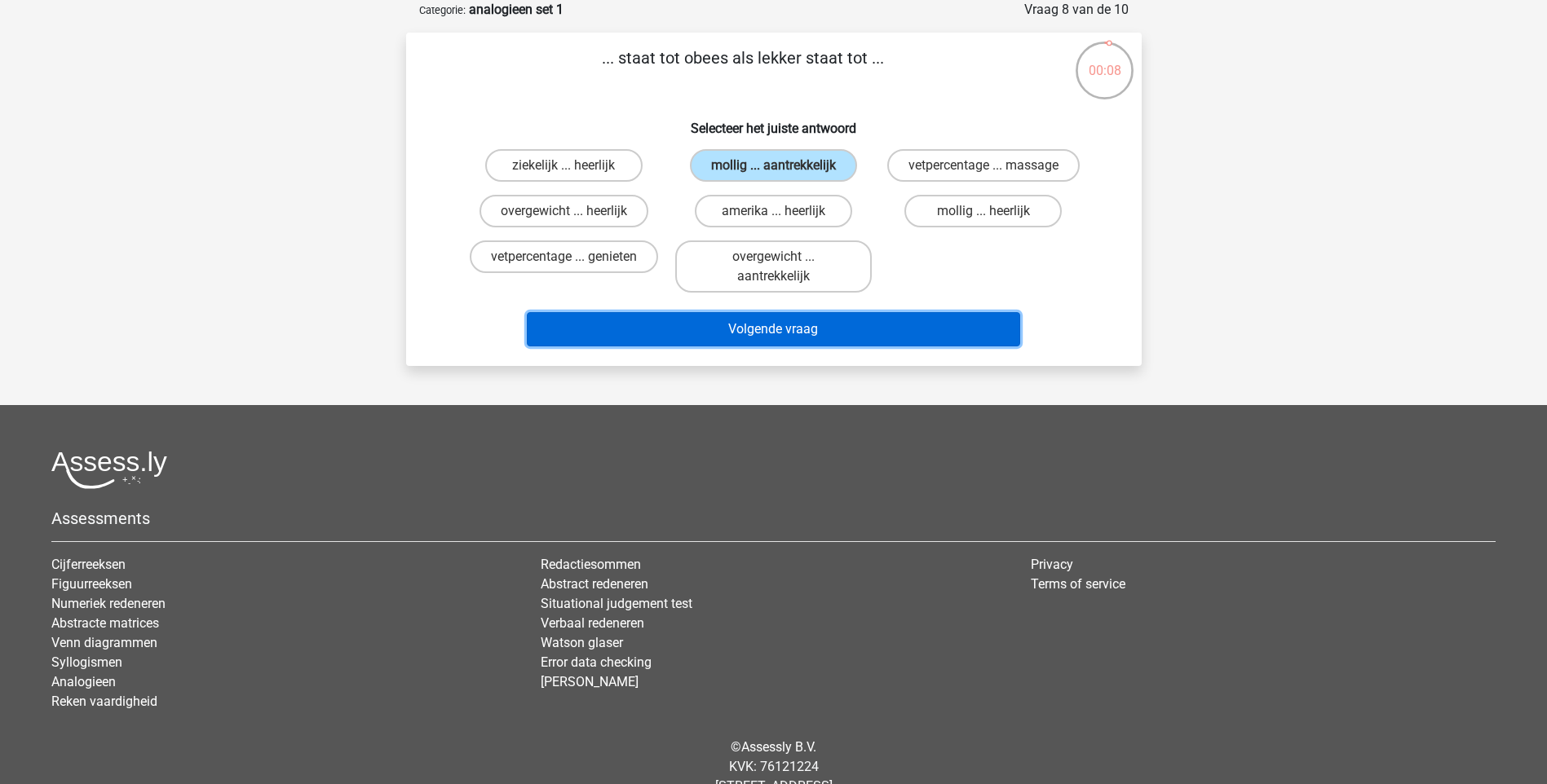
click at [772, 330] on button "Volgende vraag" at bounding box center [773, 329] width 493 height 34
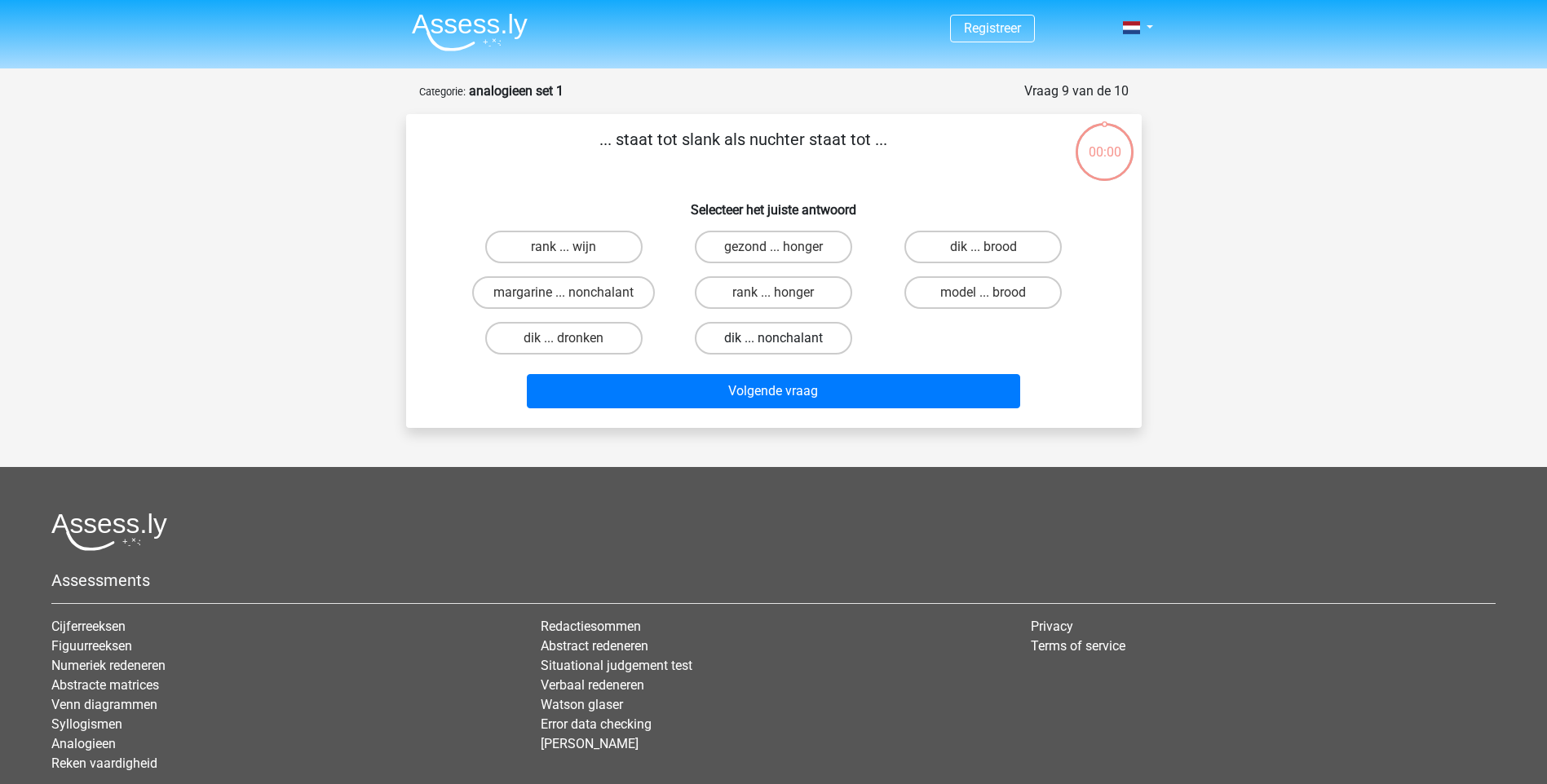
scroll to position [81, 0]
